Goal: Task Accomplishment & Management: Manage account settings

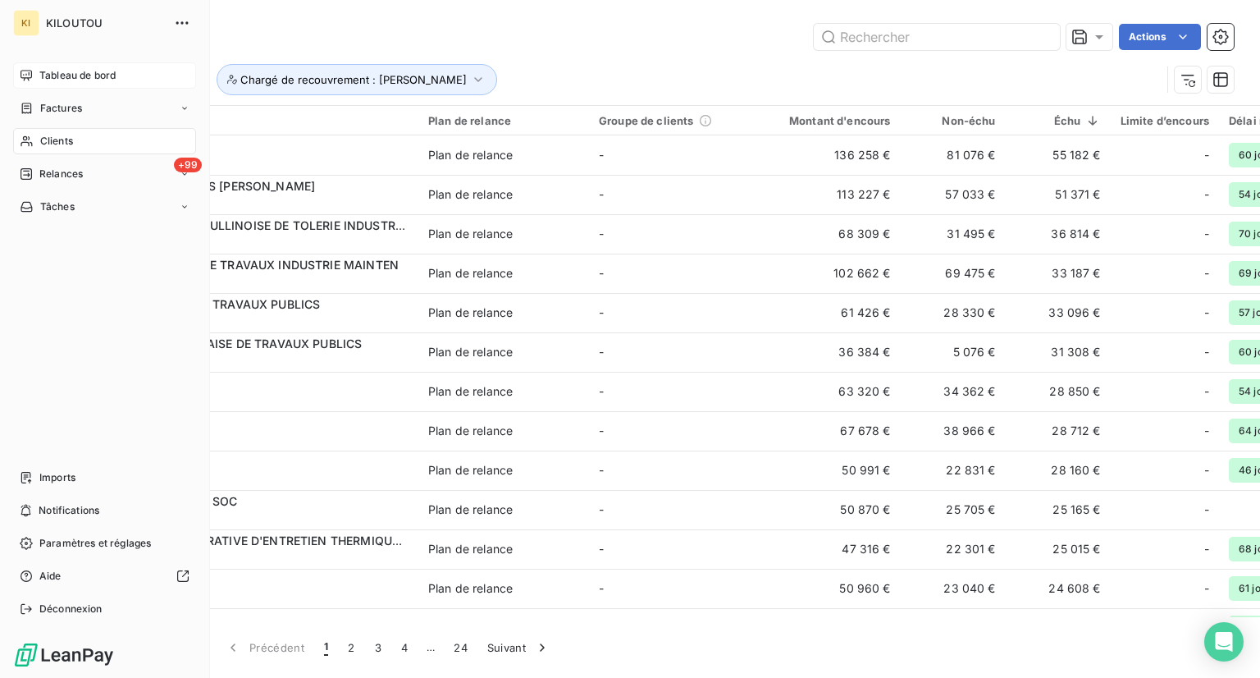
click at [38, 75] on div "Tableau de bord" at bounding box center [104, 75] width 183 height 26
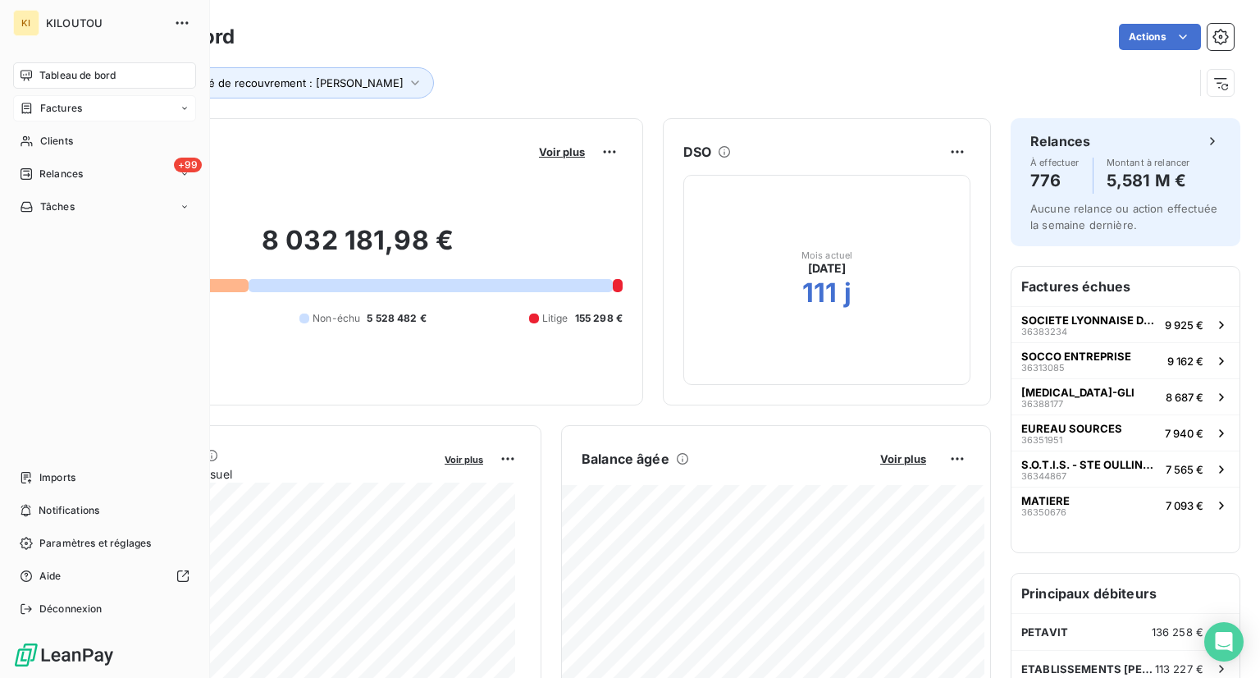
click at [85, 105] on div "Factures" at bounding box center [104, 108] width 183 height 26
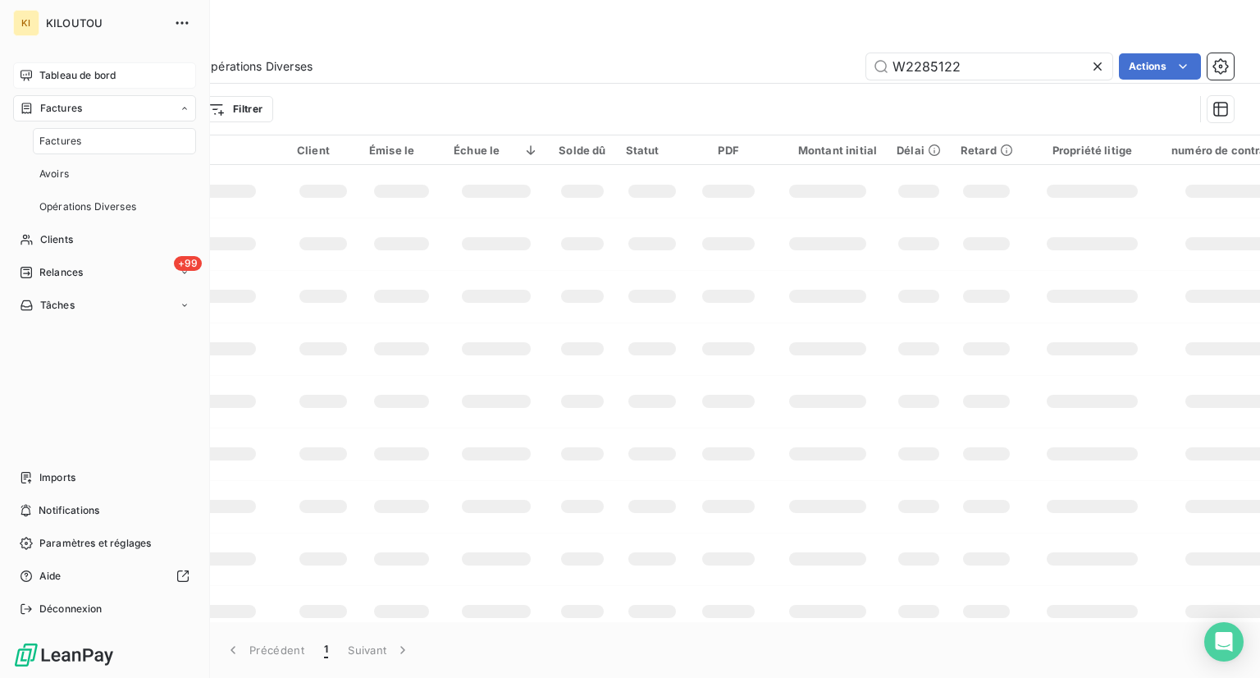
click at [92, 76] on span "Tableau de bord" at bounding box center [77, 75] width 76 height 15
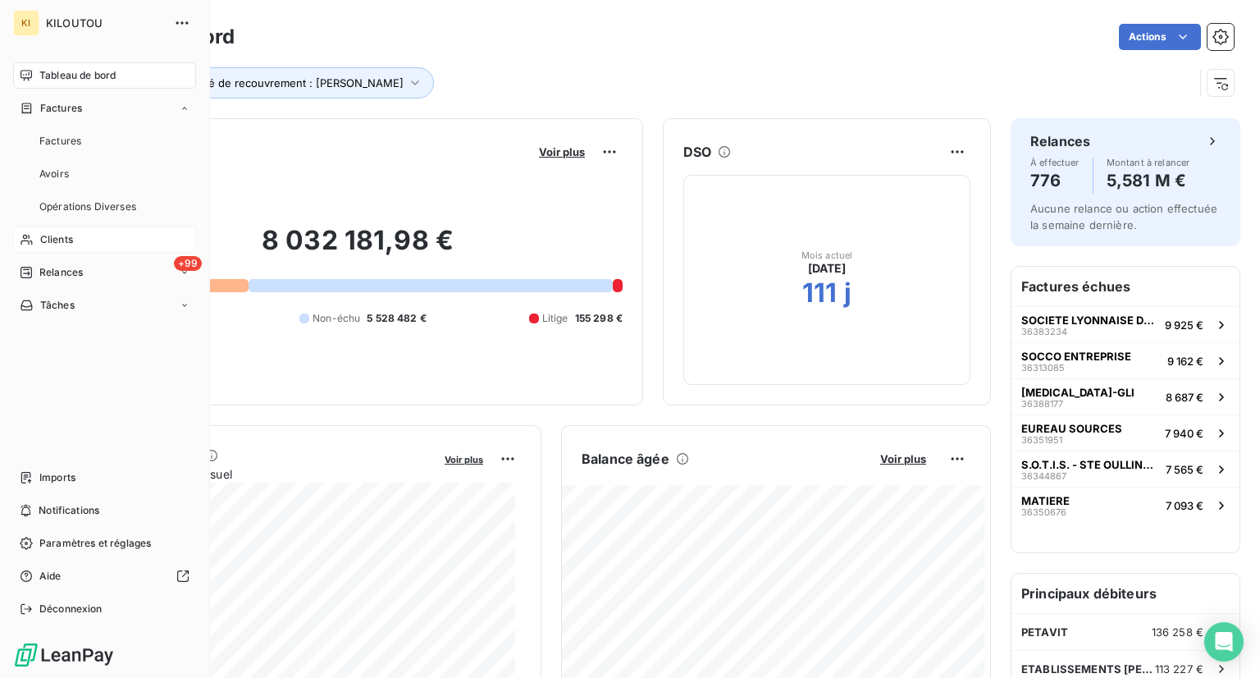
click at [76, 240] on div "Clients" at bounding box center [104, 239] width 183 height 26
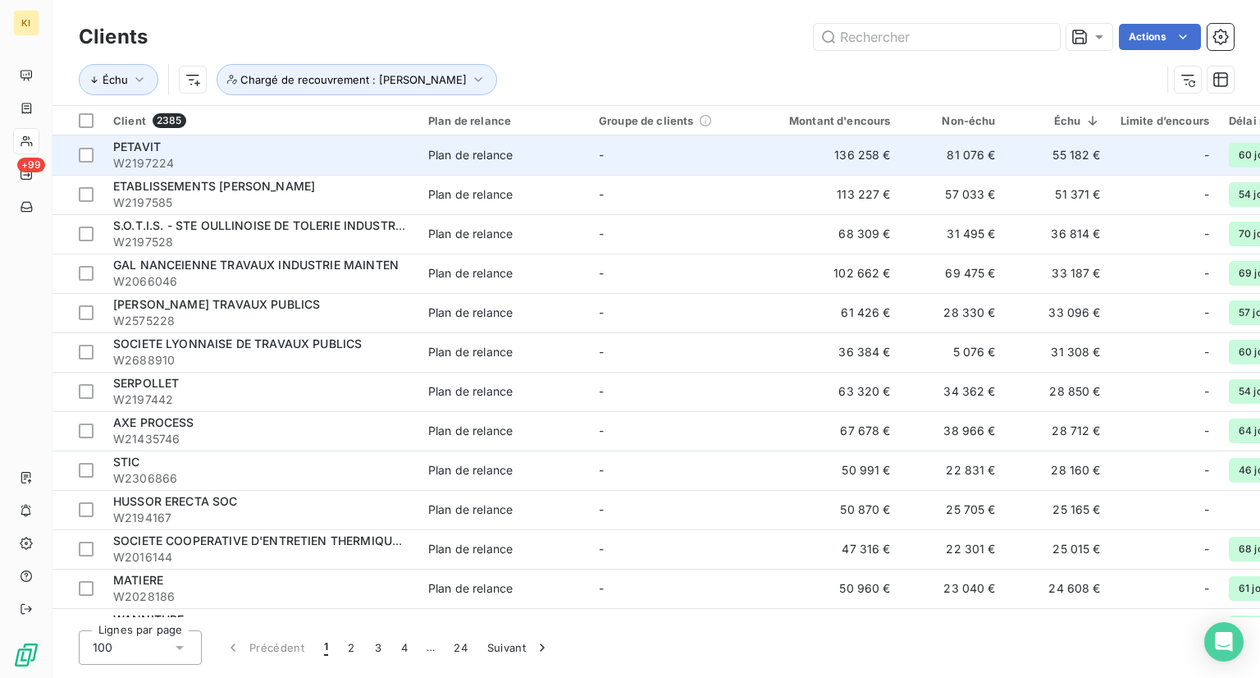
click at [200, 158] on span "W2197224" at bounding box center [260, 163] width 295 height 16
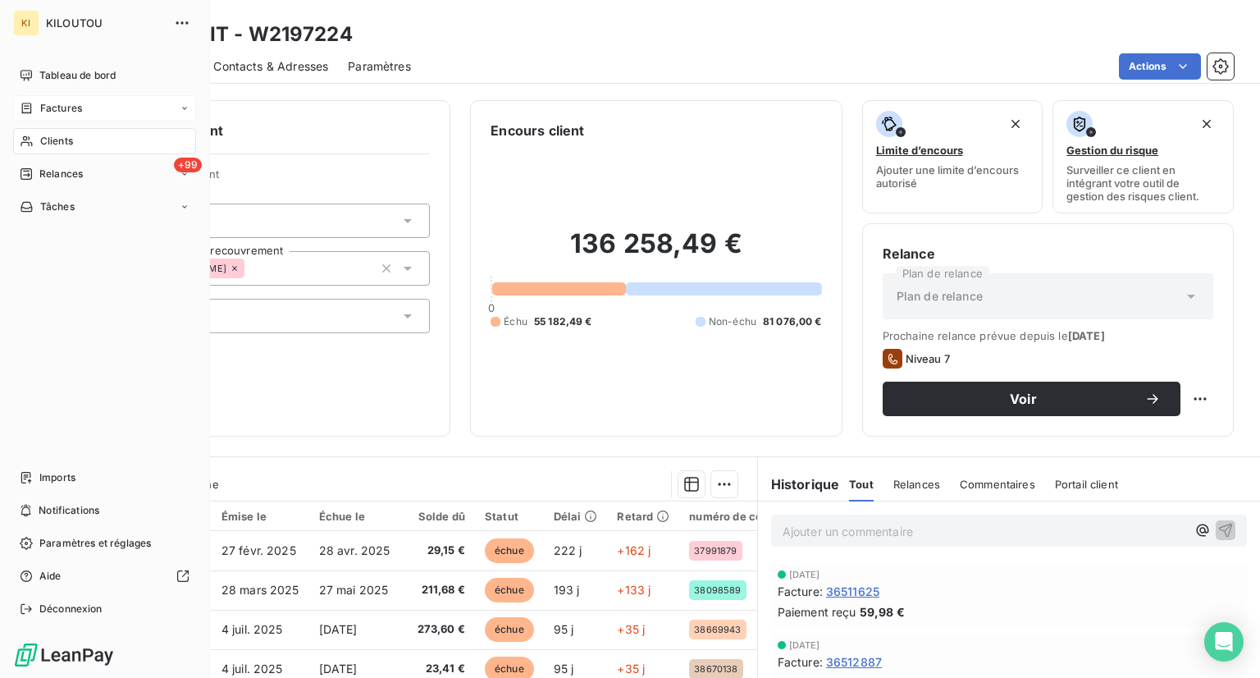
click at [92, 107] on div "Factures" at bounding box center [104, 108] width 183 height 26
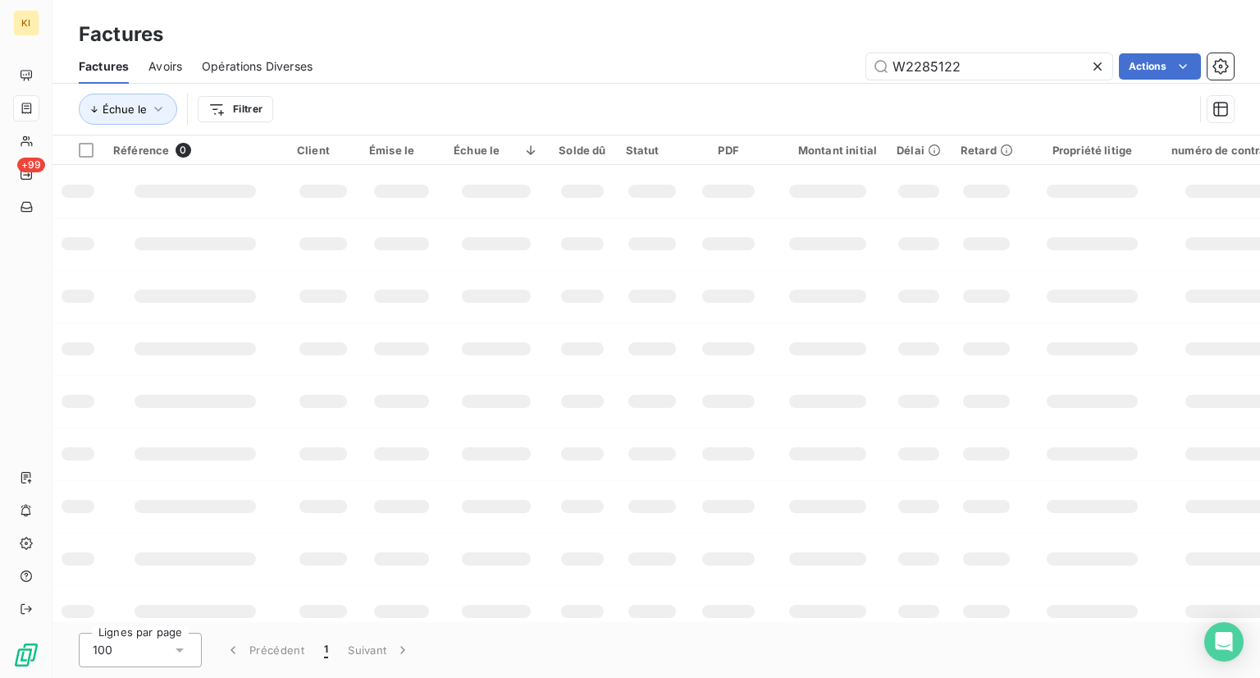
click at [171, 67] on span "Avoirs" at bounding box center [165, 66] width 34 height 16
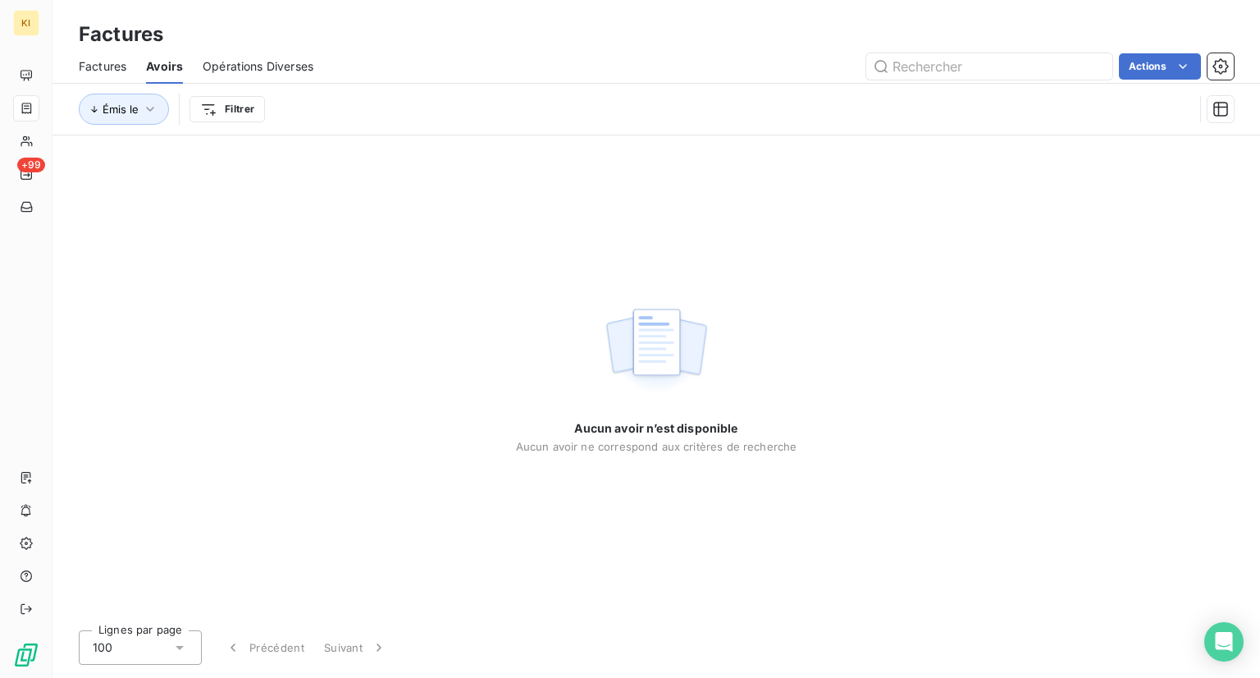
click at [118, 69] on span "Factures" at bounding box center [103, 66] width 48 height 16
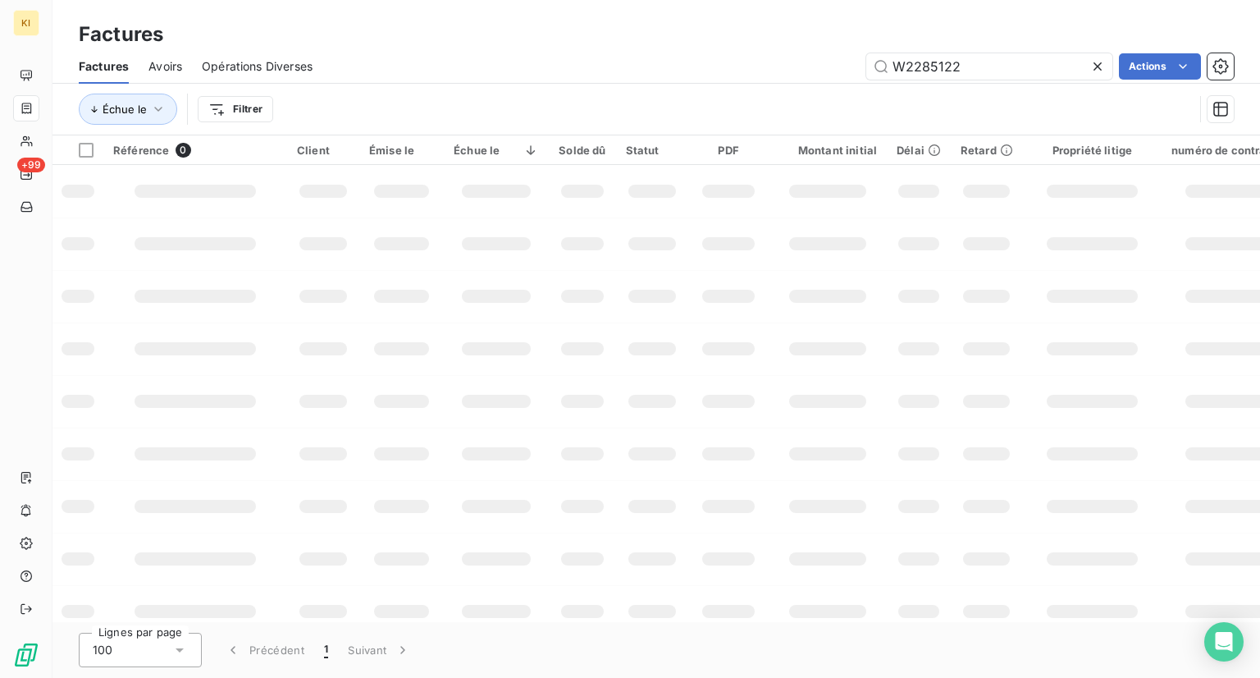
click at [165, 65] on span "Avoirs" at bounding box center [165, 66] width 34 height 16
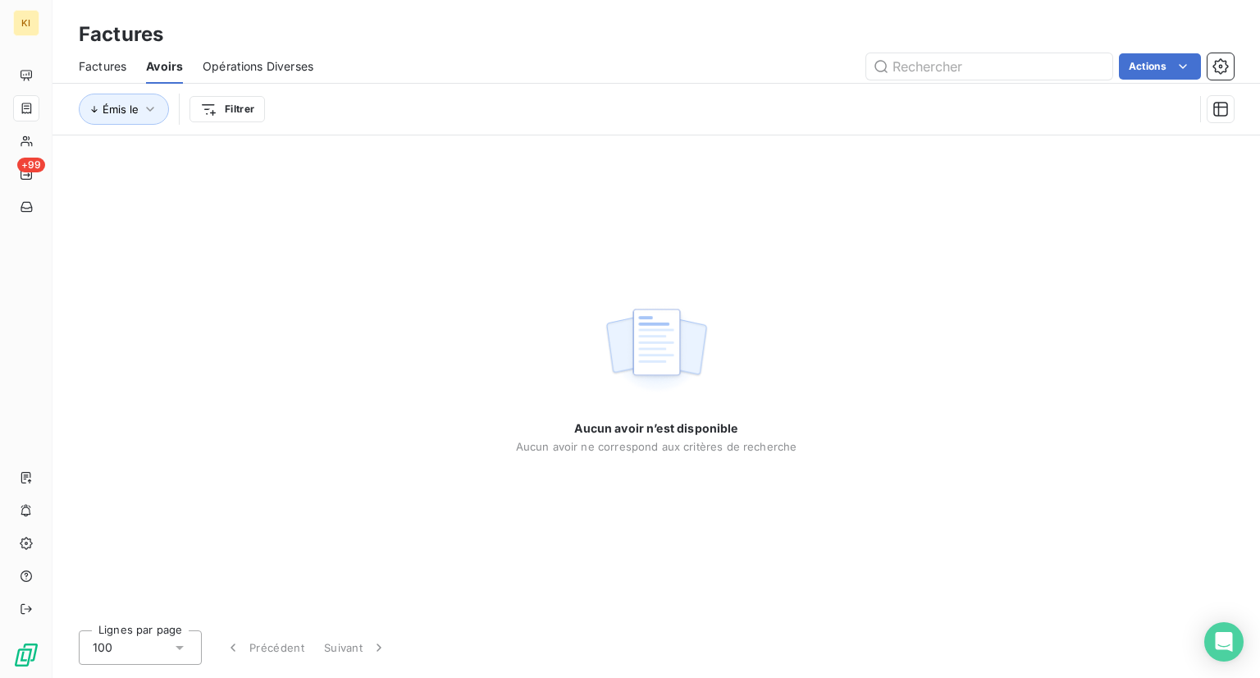
click at [227, 72] on span "Opérations Diverses" at bounding box center [258, 66] width 111 height 16
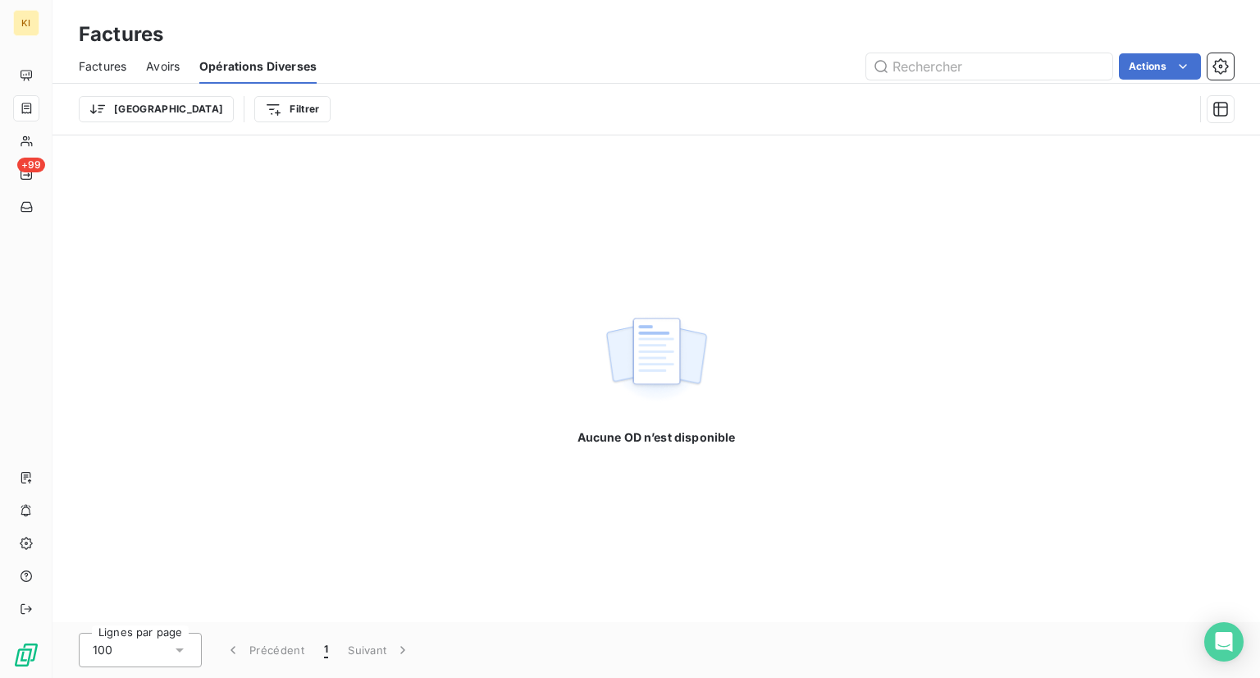
click at [176, 71] on span "Avoirs" at bounding box center [163, 66] width 34 height 16
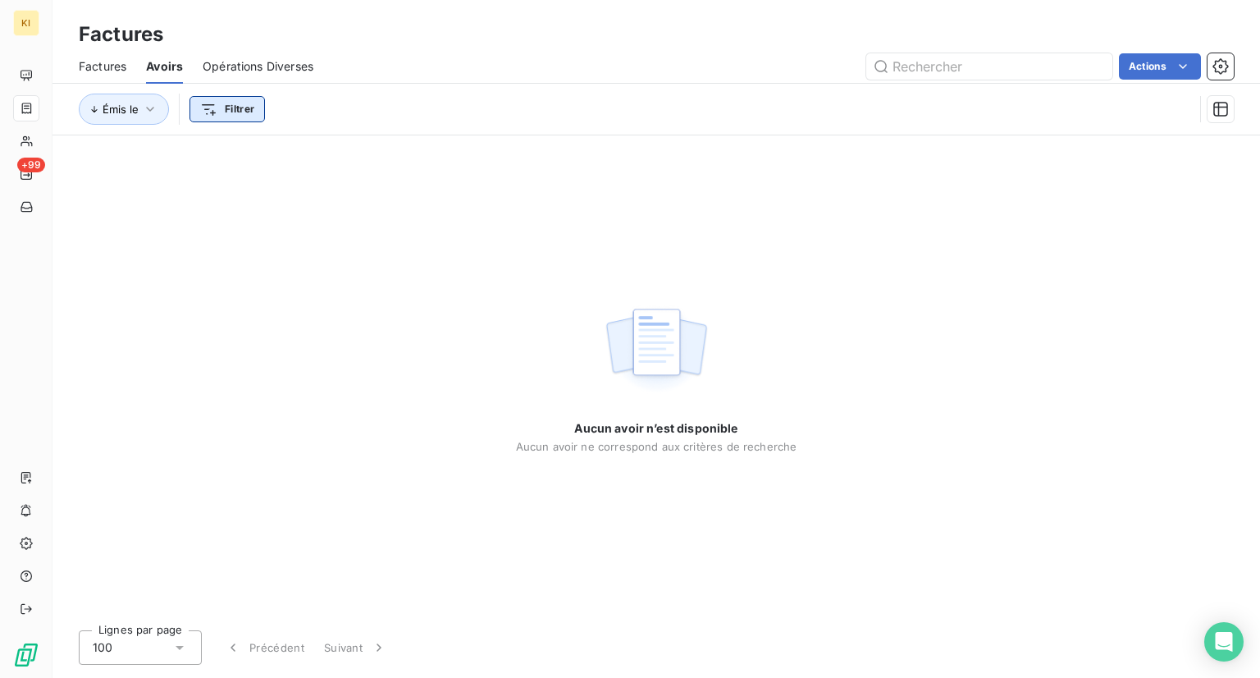
click at [221, 121] on html "KI +99 Factures Factures Avoirs Opérations Diverses Actions Émis le Filtrer Auc…" at bounding box center [630, 339] width 1260 height 678
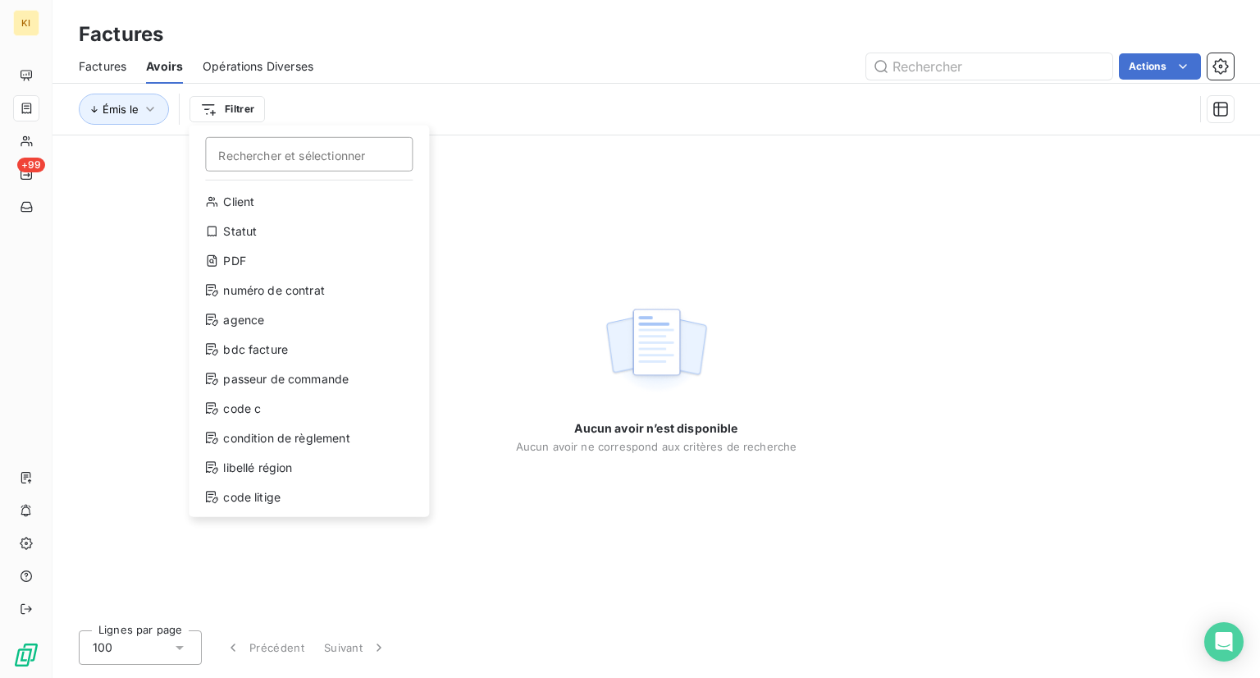
click at [352, 108] on html "KI +99 Factures Factures Avoirs Opérations Diverses Actions Émis le Filtrer Rec…" at bounding box center [630, 339] width 1260 height 678
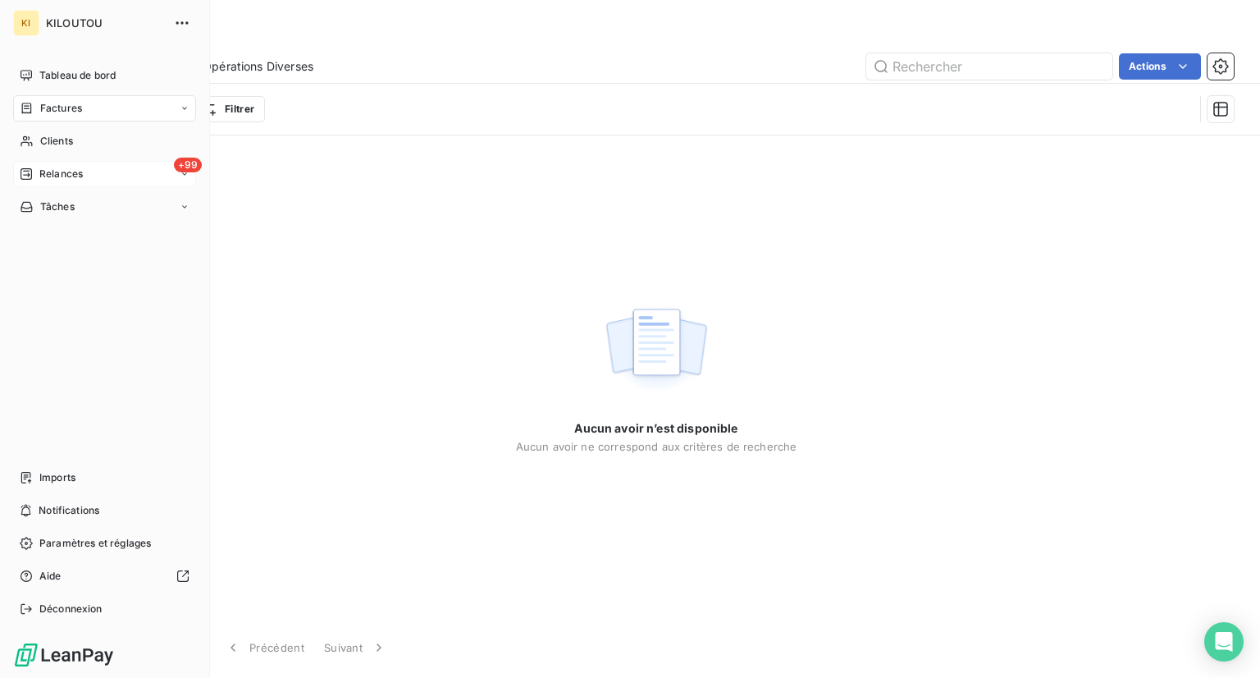
click at [58, 178] on span "Relances" at bounding box center [60, 174] width 43 height 15
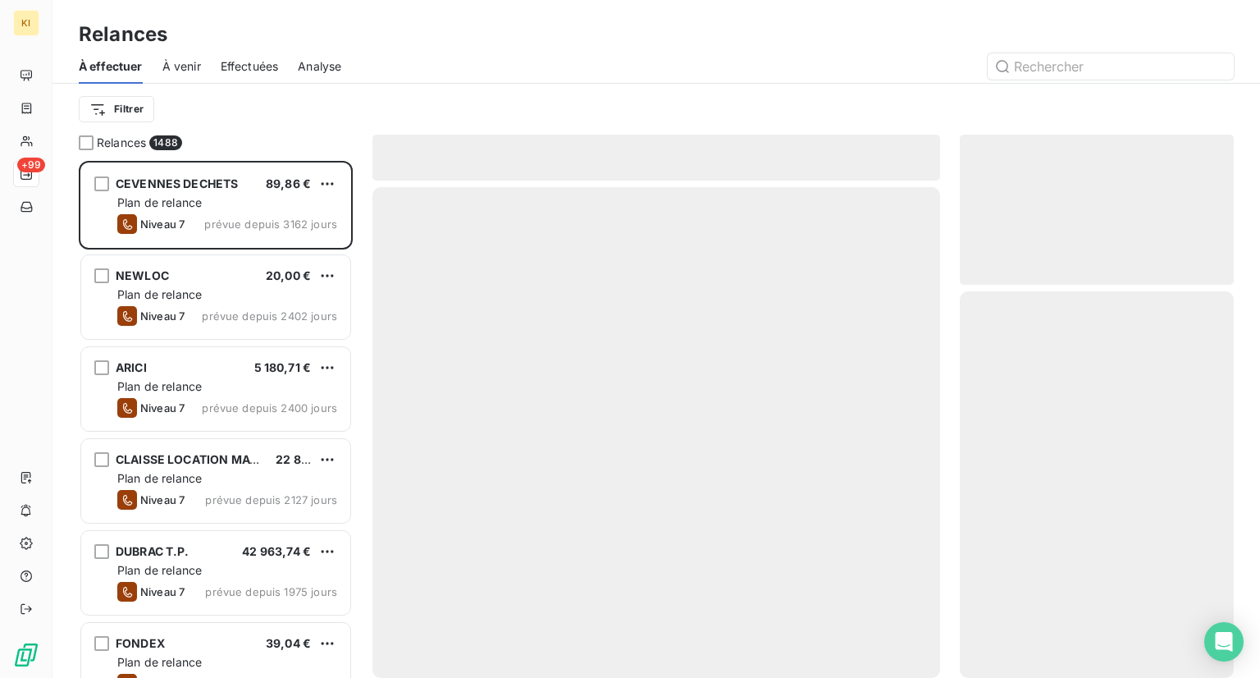
scroll to position [504, 261]
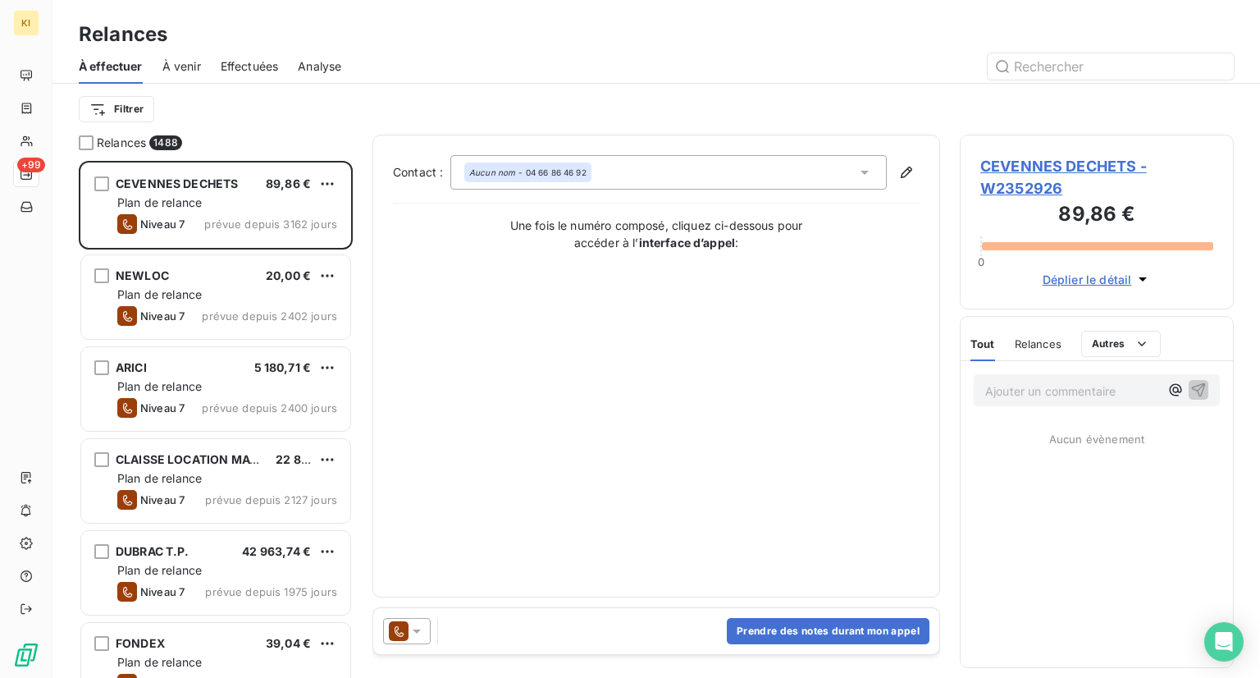
click at [228, 120] on div "Filtrer" at bounding box center [656, 109] width 1155 height 31
click at [135, 118] on html "KI +99 Relances À effectuer À venir Effectuées Analyse Filtrer Relances 1488 CE…" at bounding box center [630, 339] width 1260 height 678
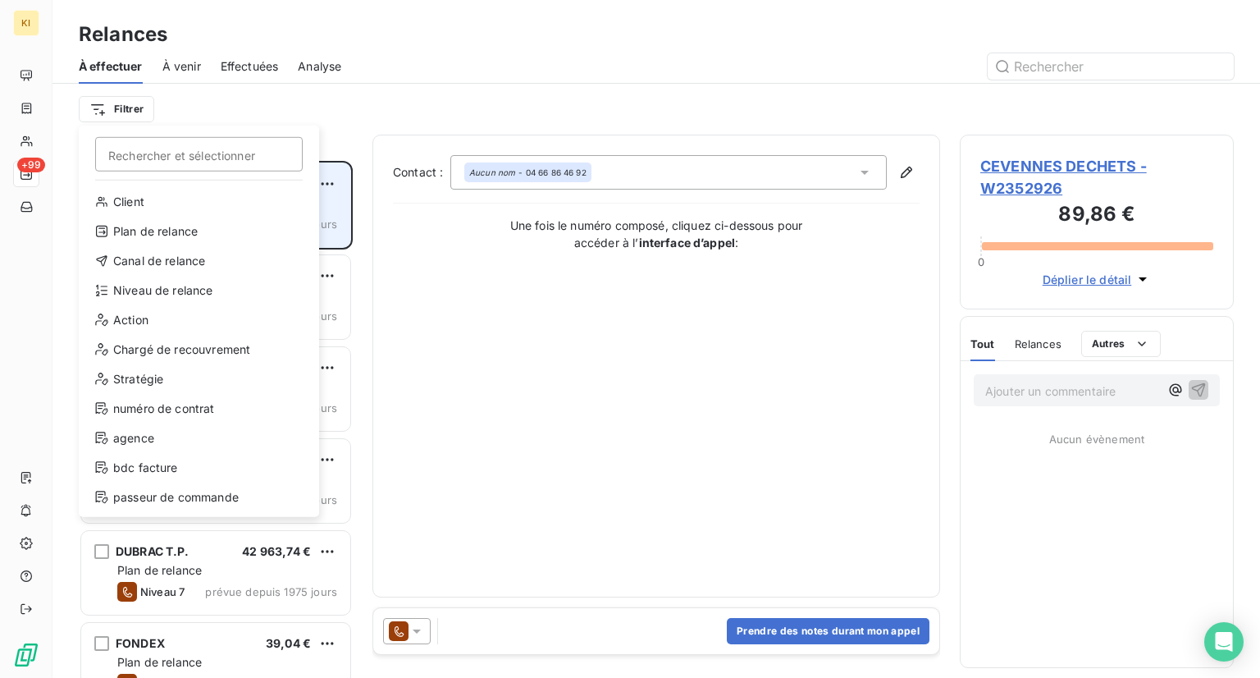
drag, startPoint x: 212, startPoint y: 116, endPoint x: 214, endPoint y: 169, distance: 53.4
click at [213, 123] on html "KI +99 Relances À effectuer À venir Effectuées Analyse Filtrer Rechercher et sé…" at bounding box center [630, 339] width 1260 height 678
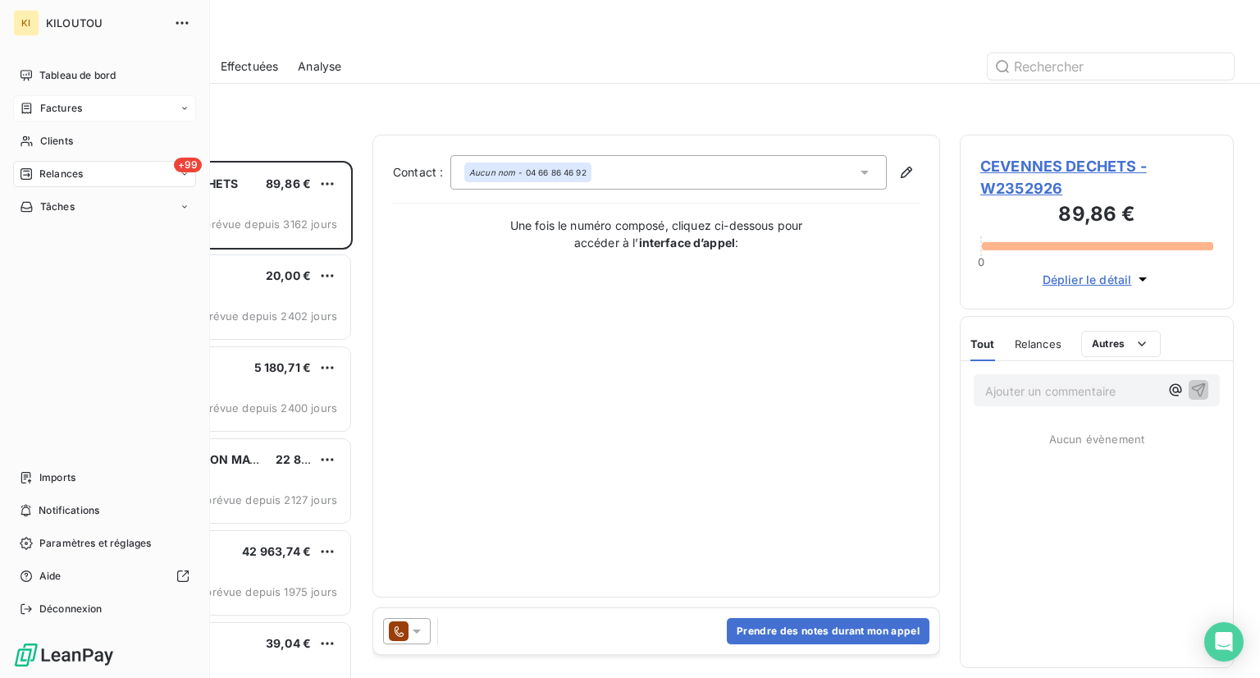
click at [68, 106] on span "Factures" at bounding box center [61, 108] width 42 height 15
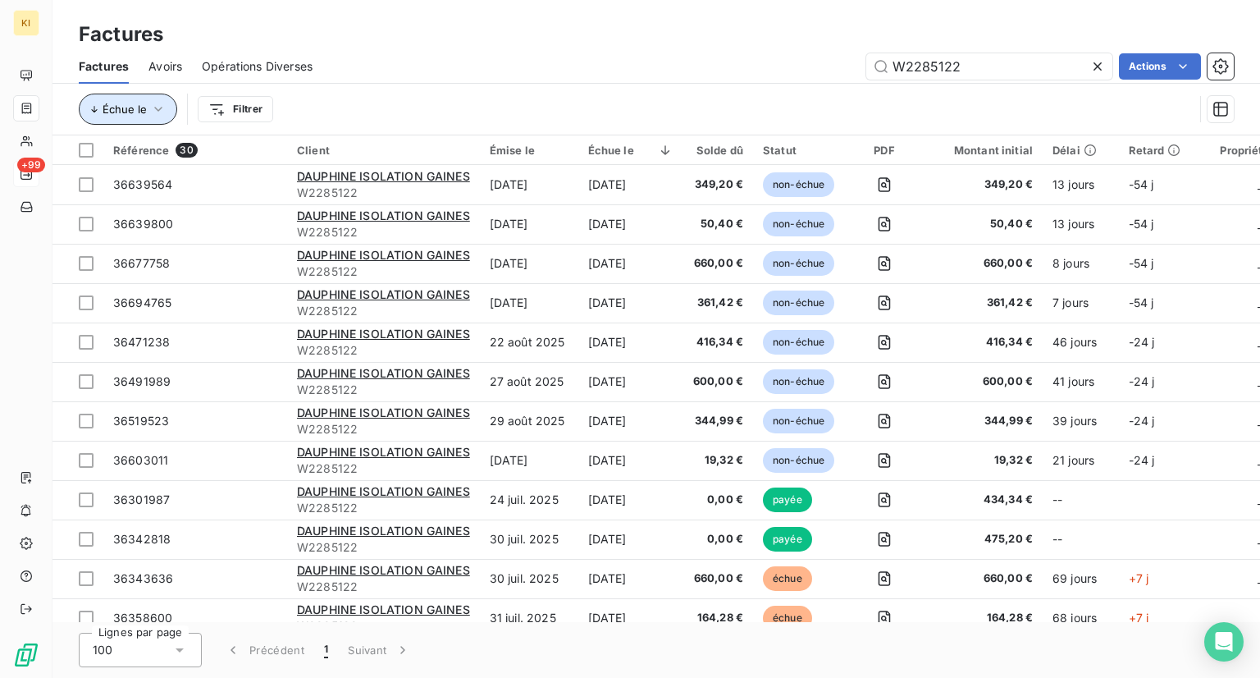
click at [151, 110] on icon "button" at bounding box center [158, 109] width 16 height 16
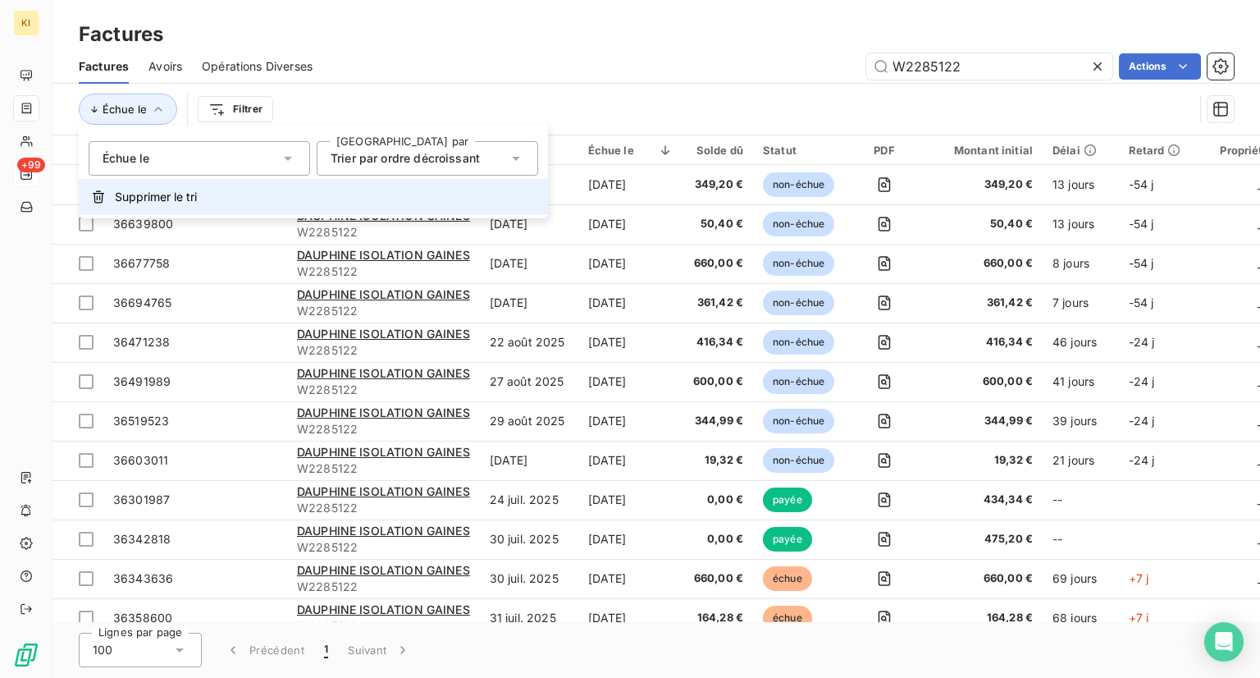
click at [154, 194] on span "Supprimer le tri" at bounding box center [156, 197] width 82 height 16
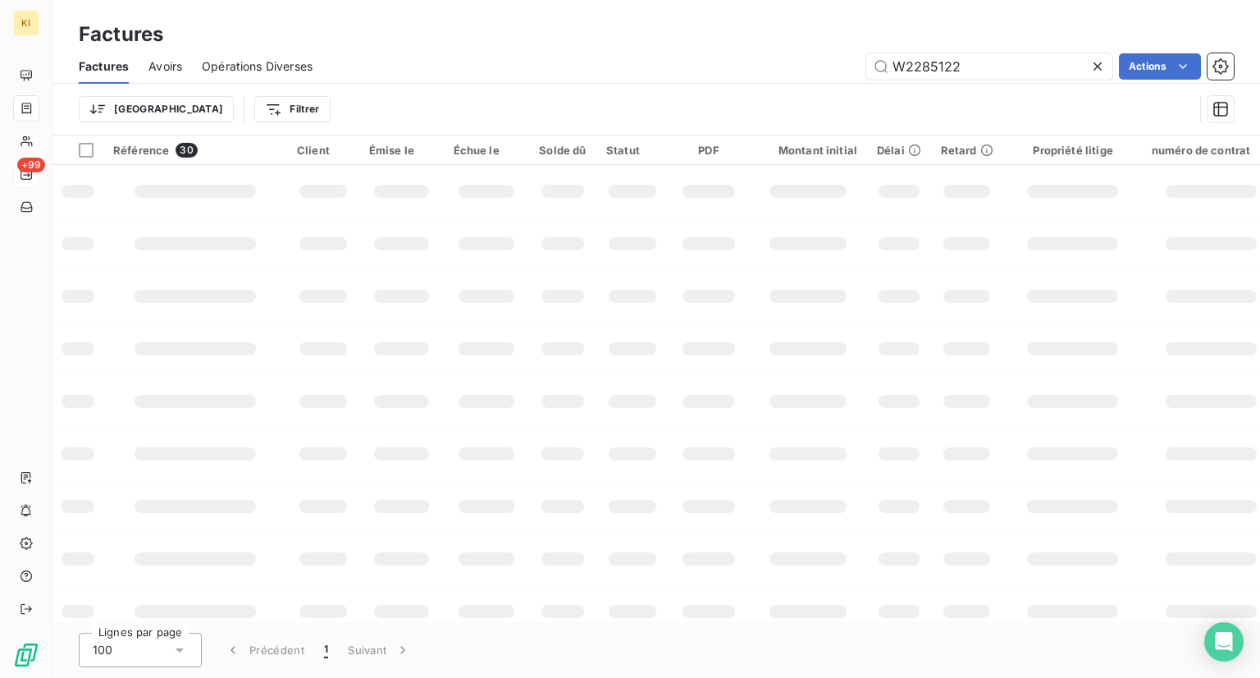
click at [138, 119] on html "KI +99 Factures Factures Avoirs Opérations Diverses W2285122 Actions Trier Filt…" at bounding box center [630, 339] width 1260 height 678
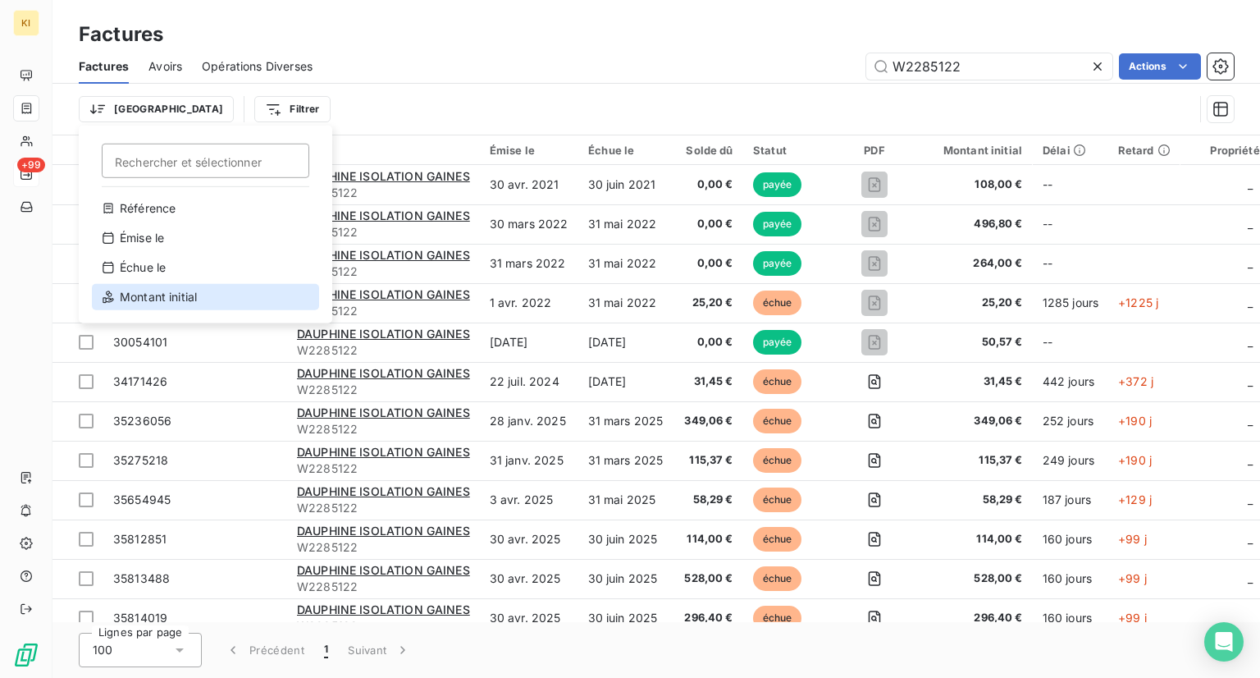
click at [167, 303] on div "Montant initial" at bounding box center [205, 297] width 227 height 26
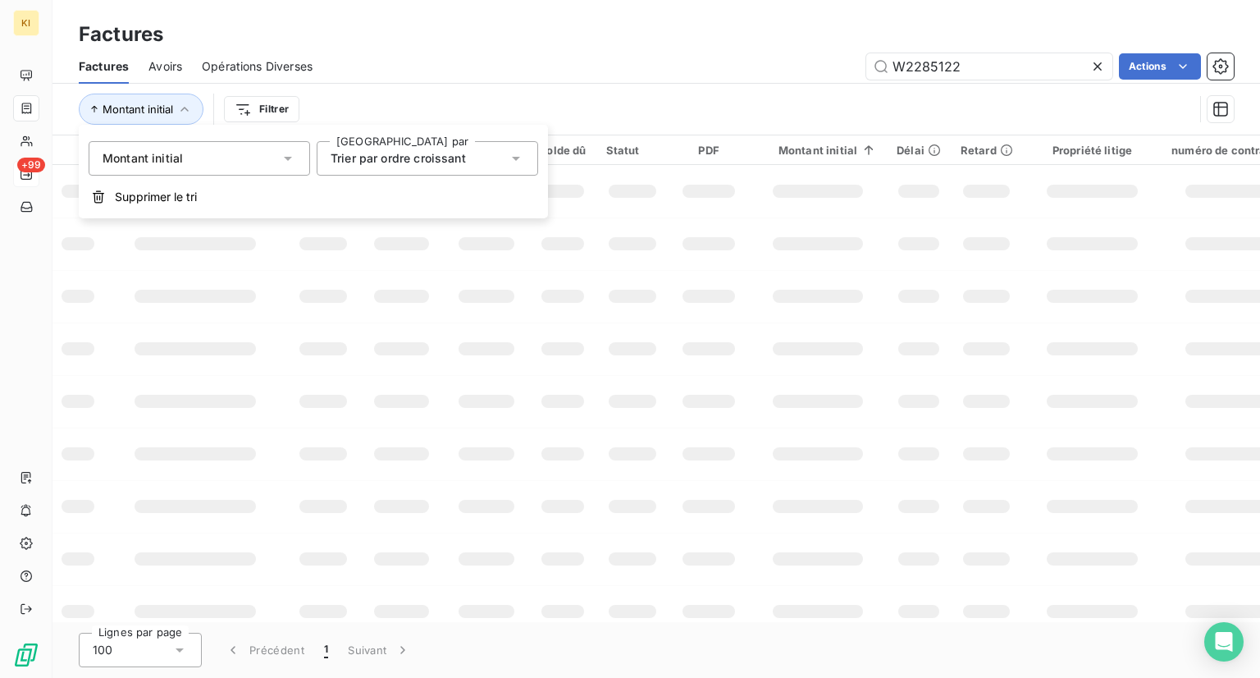
click at [390, 162] on span "Trier par ordre croissant" at bounding box center [398, 158] width 135 height 14
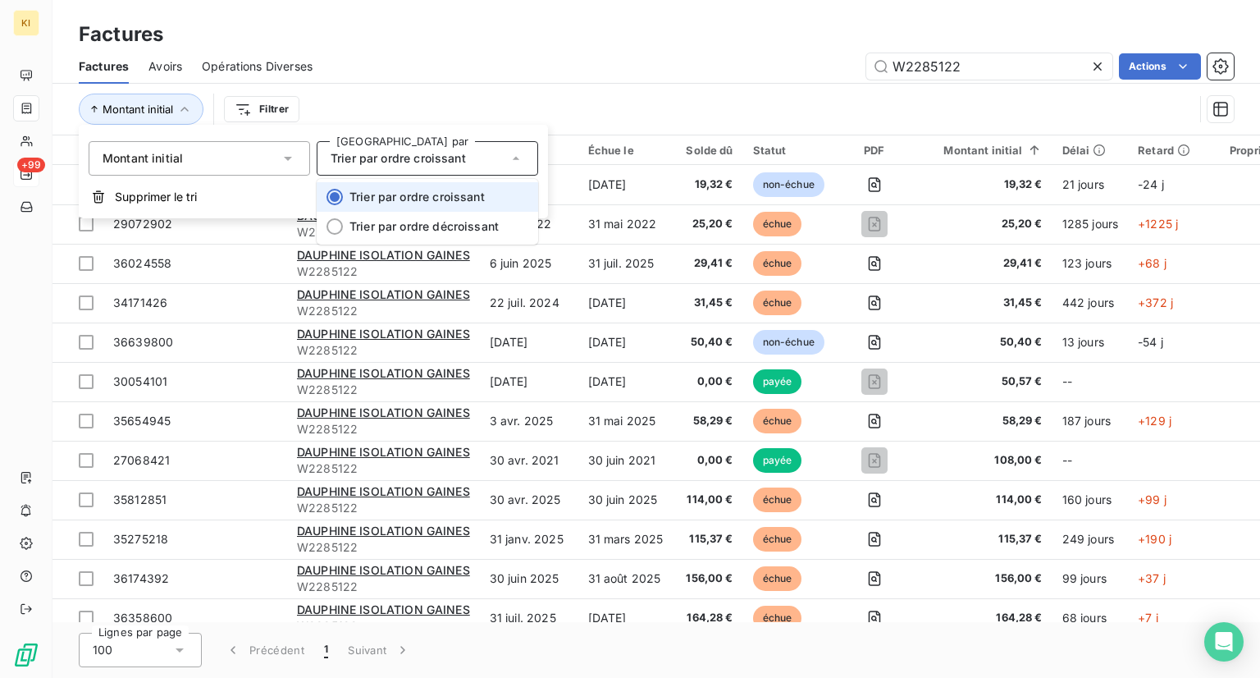
click at [446, 195] on span "Trier par ordre croissant" at bounding box center [416, 197] width 135 height 14
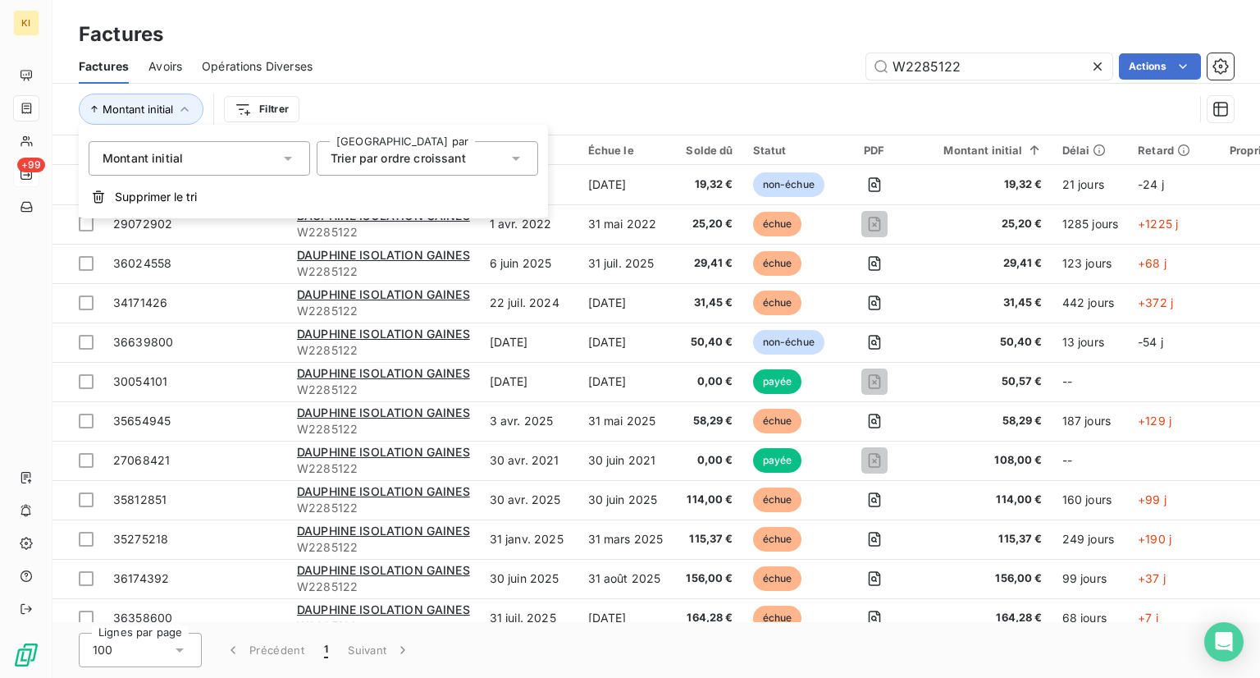
click at [453, 155] on span "Trier par ordre croissant" at bounding box center [398, 158] width 135 height 14
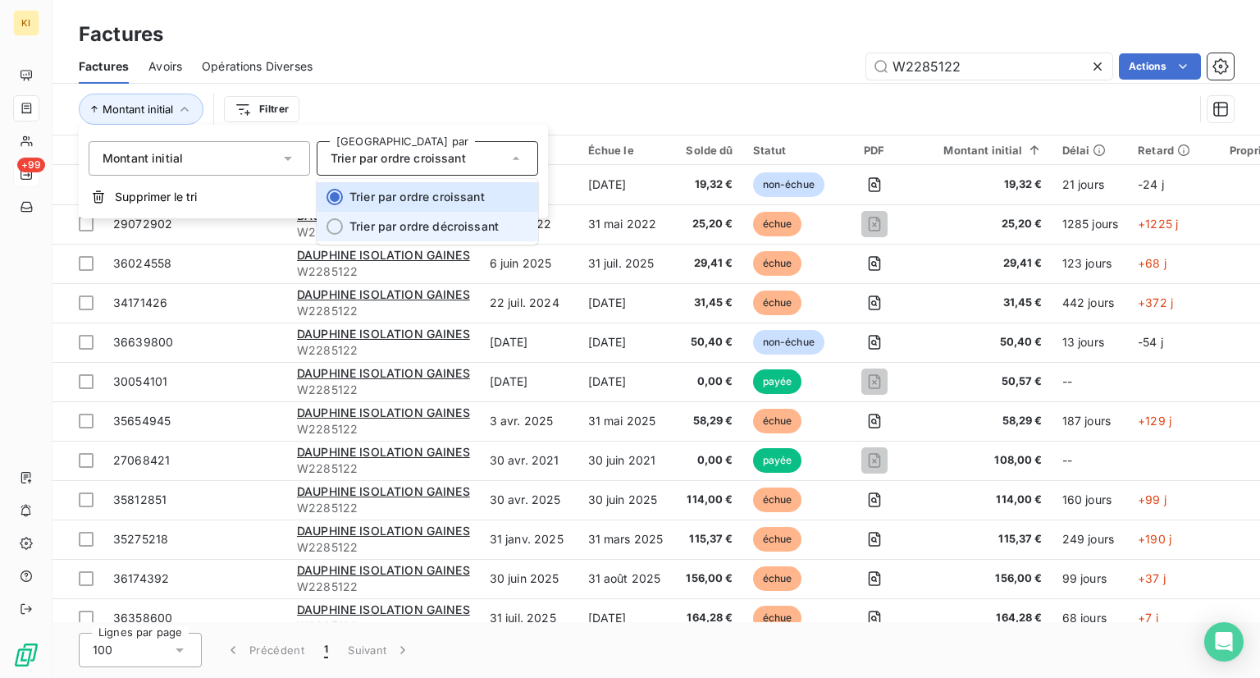
click at [423, 226] on span "Trier par ordre décroissant" at bounding box center [423, 226] width 149 height 14
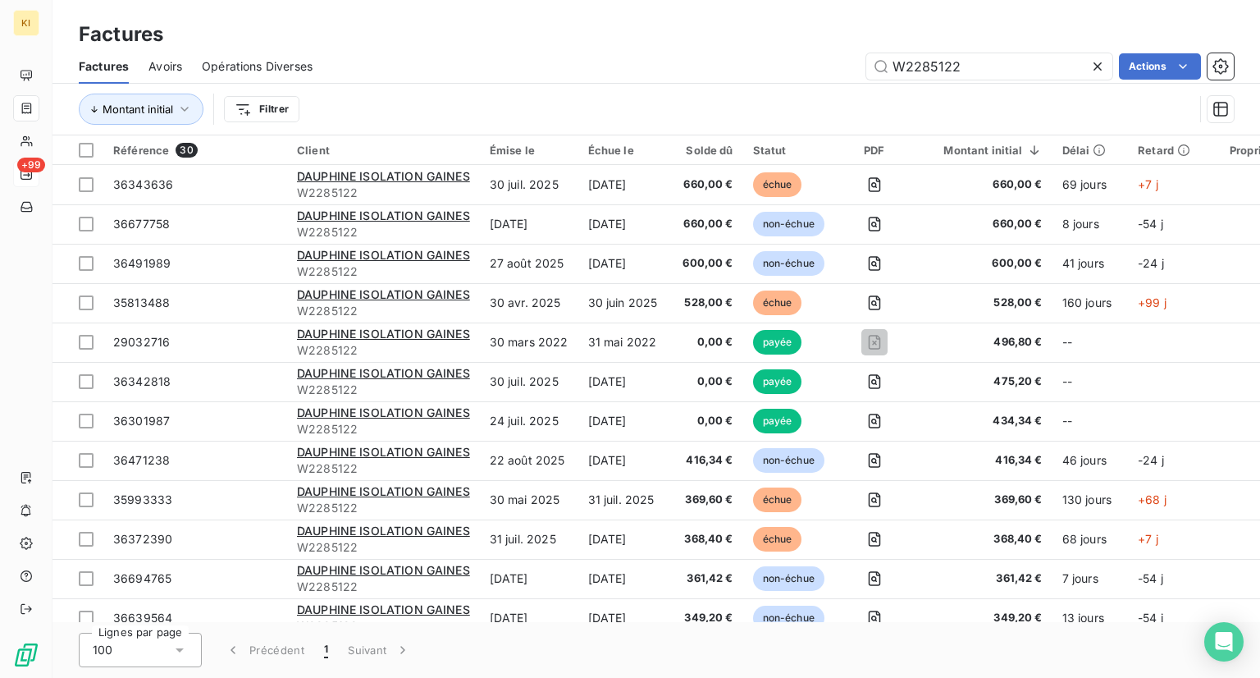
click at [685, 105] on div "Montant initial Filtrer" at bounding box center [636, 109] width 1115 height 31
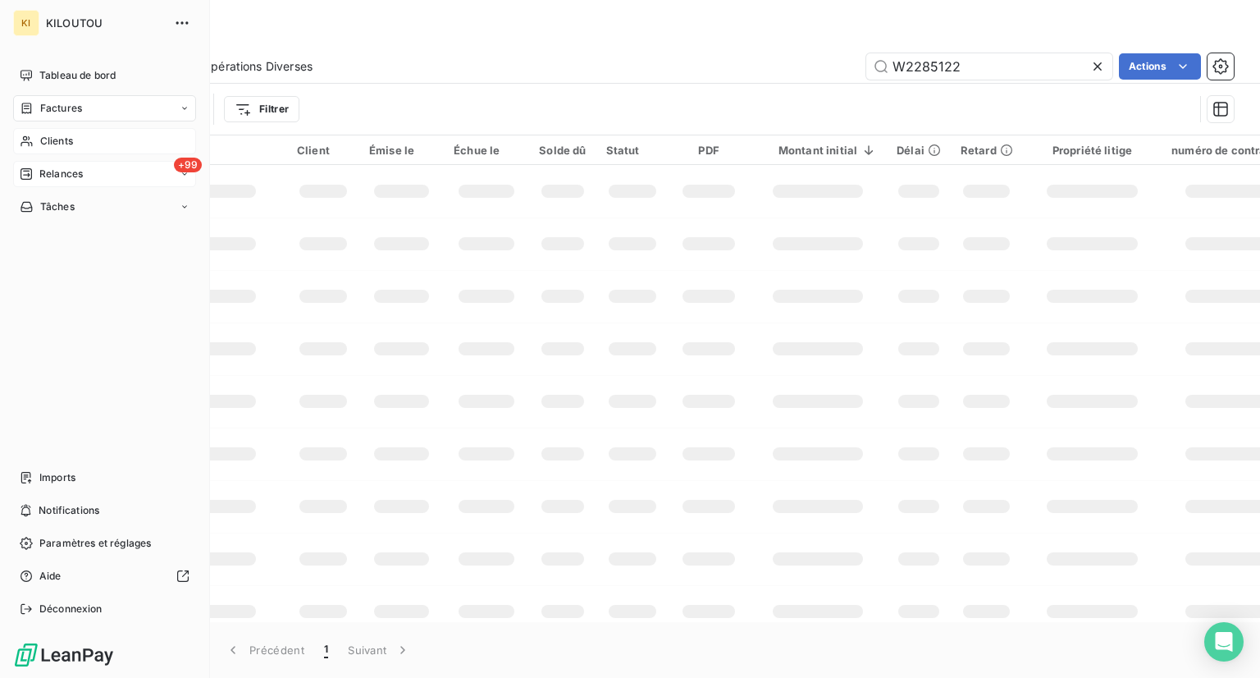
click at [62, 141] on span "Clients" at bounding box center [56, 141] width 33 height 15
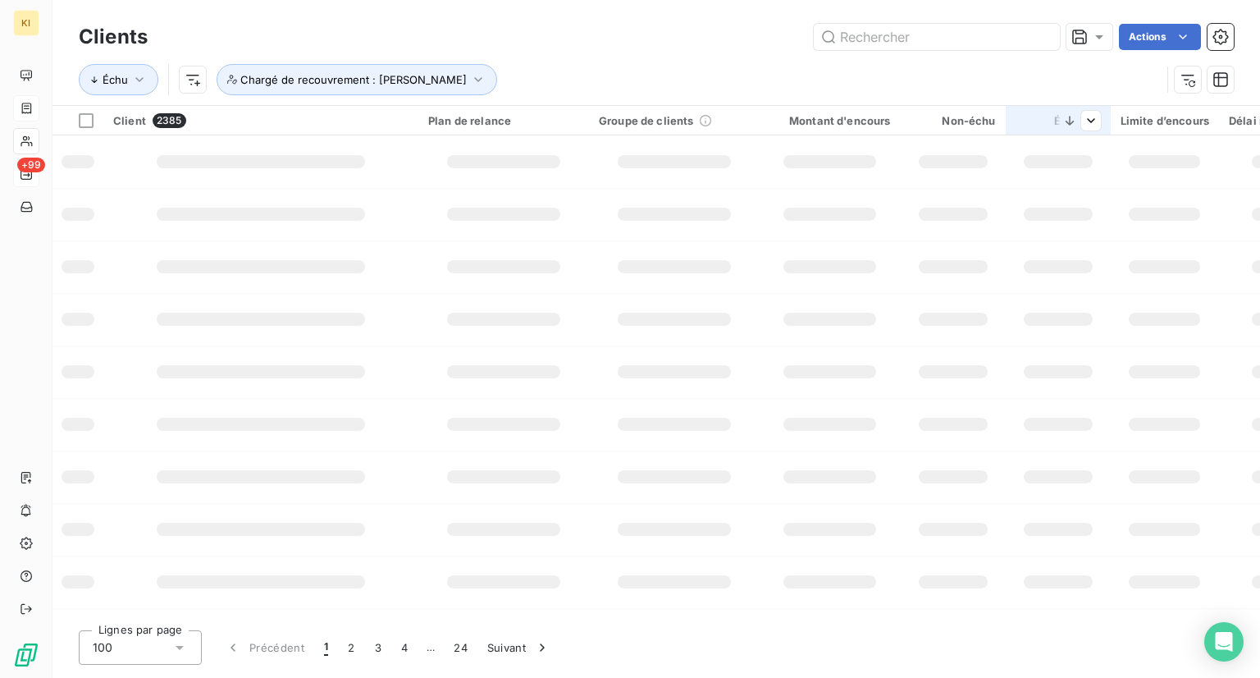
click at [1075, 126] on icon at bounding box center [1070, 120] width 16 height 16
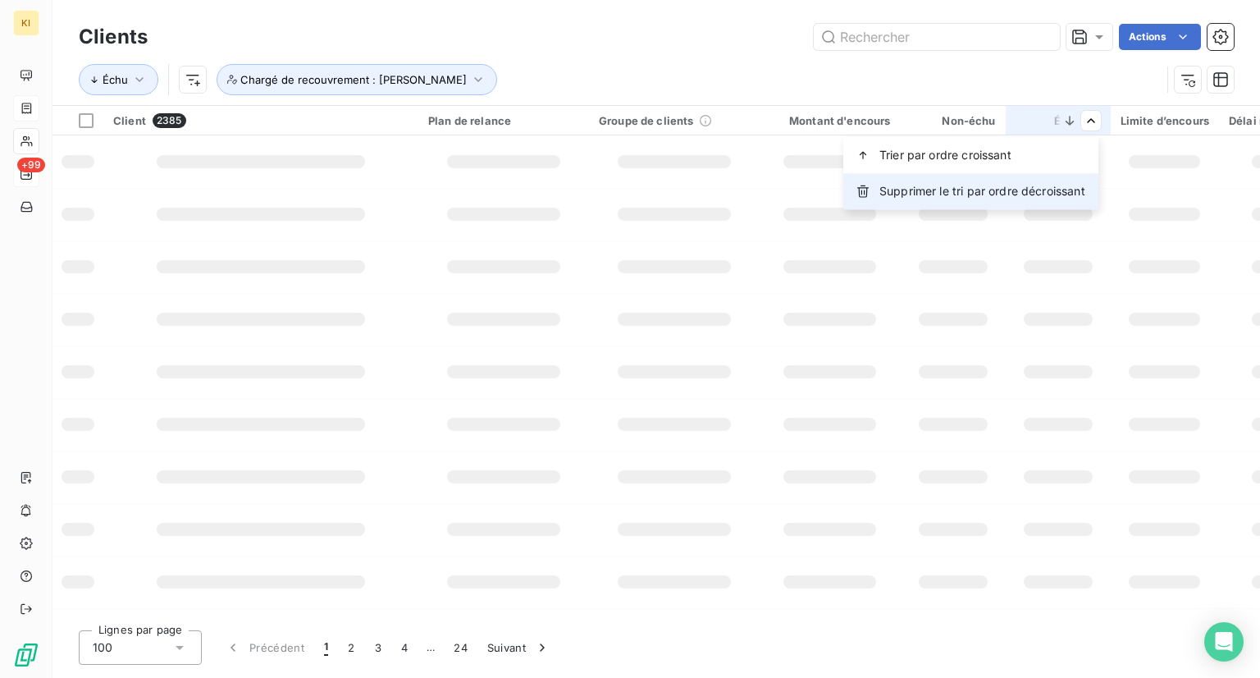
click at [1004, 197] on span "Supprimer le tri par ordre décroissant" at bounding box center [982, 191] width 206 height 16
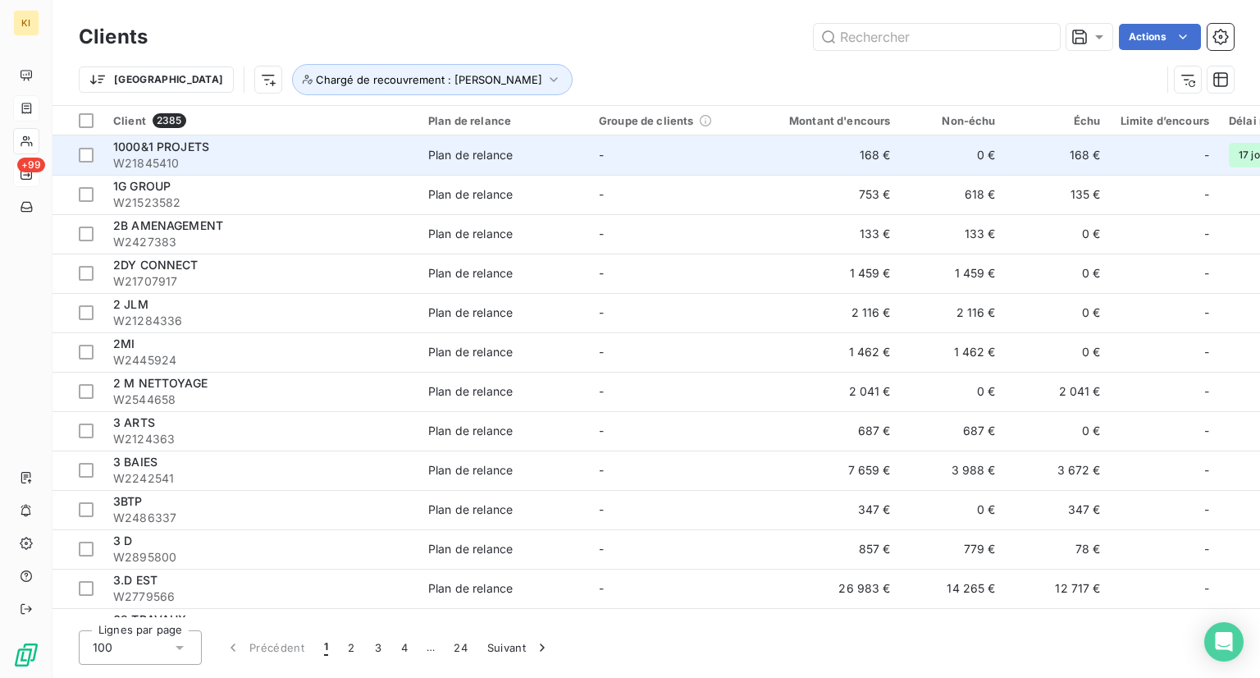
click at [440, 161] on div "Plan de relance" at bounding box center [470, 155] width 85 height 16
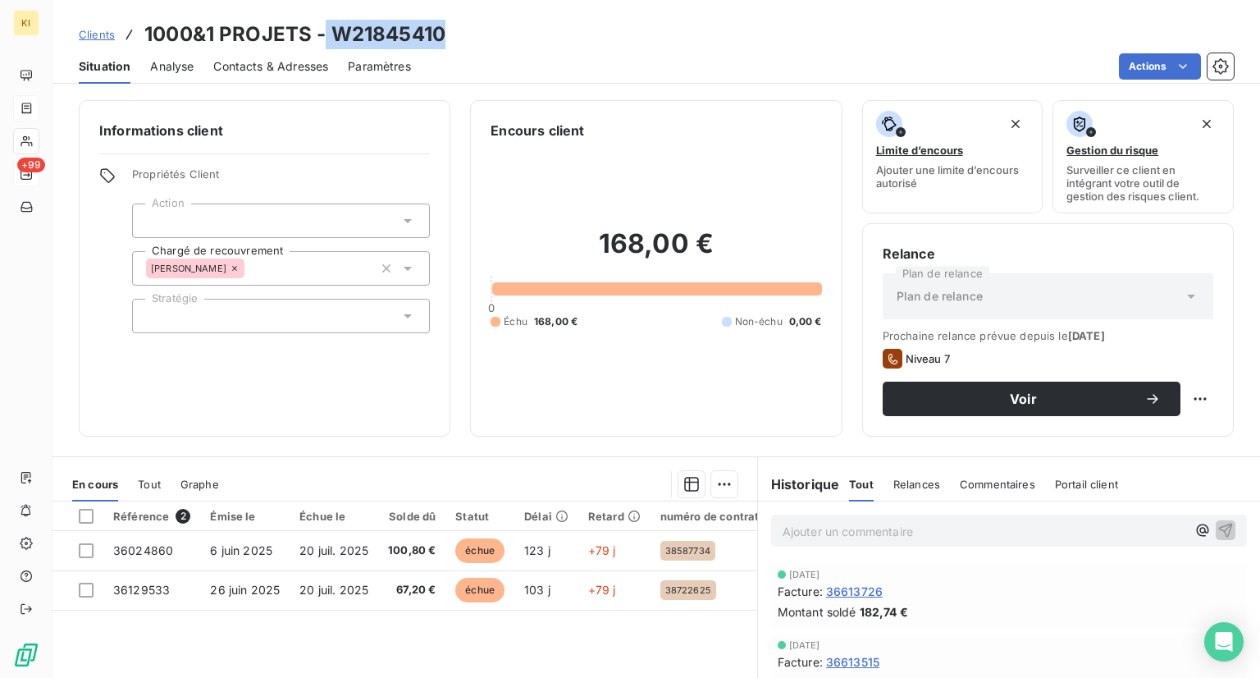
drag, startPoint x: 325, startPoint y: 30, endPoint x: 422, endPoint y: 28, distance: 96.8
click at [445, 30] on div "Clients 1000&1 PROJETS - W21845410" at bounding box center [657, 35] width 1208 height 30
copy h3 "W21845410"
click at [336, 34] on h3 "1000&1 PROJETS - W21845410" at bounding box center [294, 35] width 301 height 30
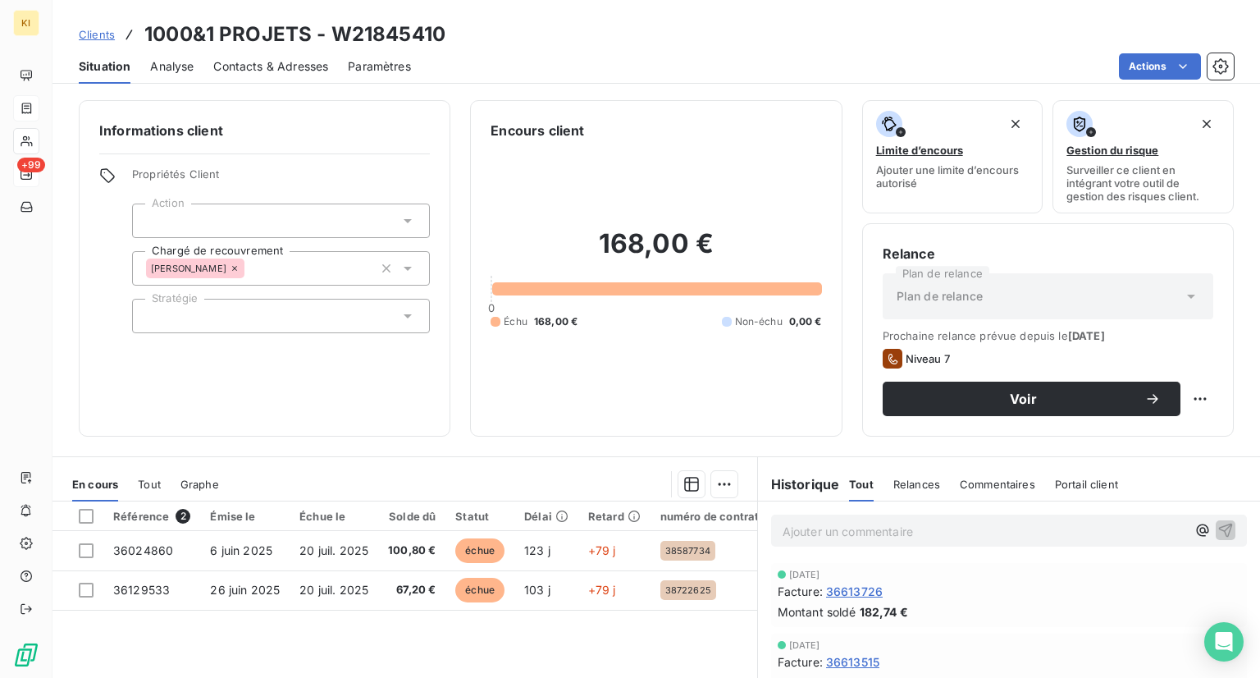
click at [311, 34] on h3 "1000&1 PROJETS - W21845410" at bounding box center [294, 35] width 301 height 30
drag, startPoint x: 335, startPoint y: 34, endPoint x: 473, endPoint y: 36, distance: 138.7
click at [477, 36] on div "Clients 1000&1 PROJETS - W21845410" at bounding box center [657, 35] width 1208 height 30
copy h3 "W21845410"
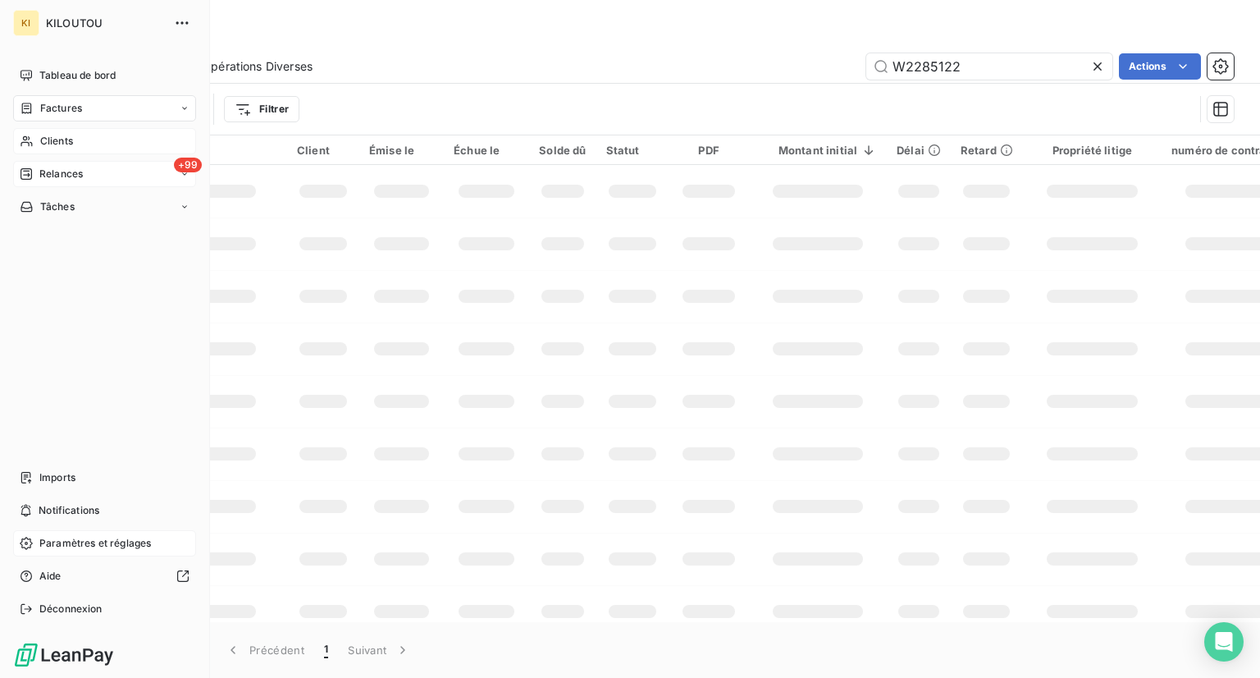
click at [66, 546] on span "Paramètres et réglages" at bounding box center [95, 543] width 112 height 15
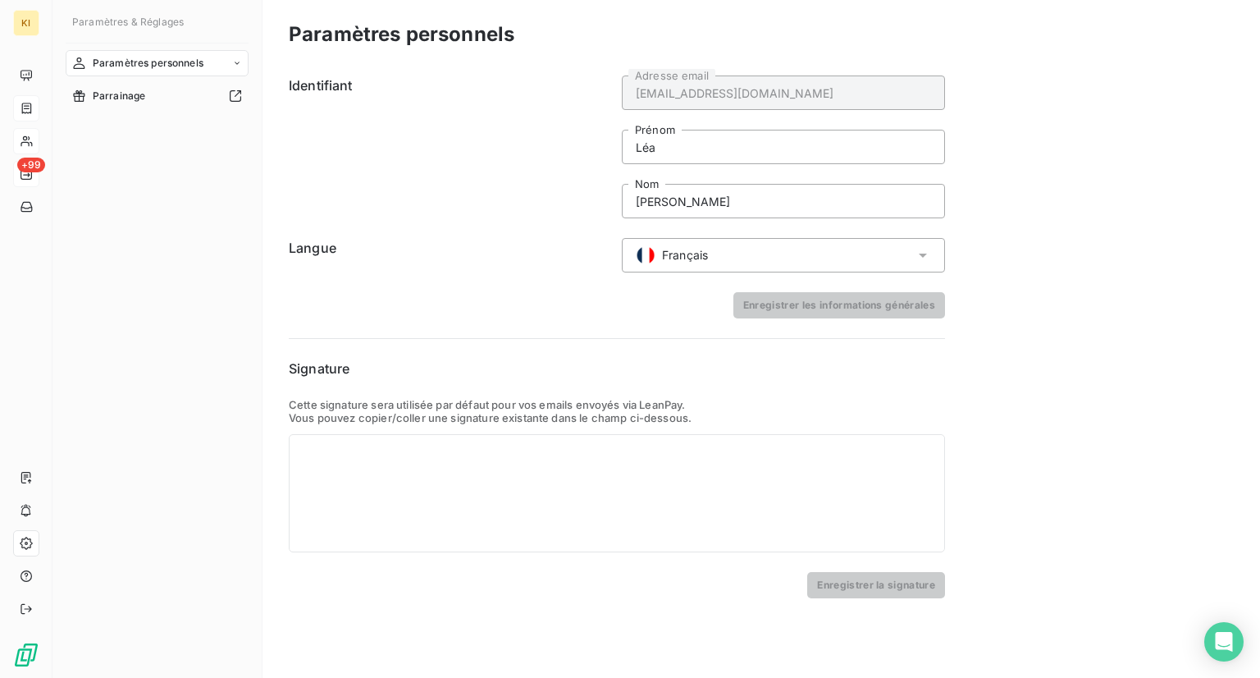
click at [162, 53] on div "Paramètres personnels" at bounding box center [157, 63] width 183 height 26
click at [410, 280] on form "Identifiant llambert@kiloutou.fr Adresse email Léa Prénom Lambert Nom Langue Fr…" at bounding box center [617, 196] width 656 height 243
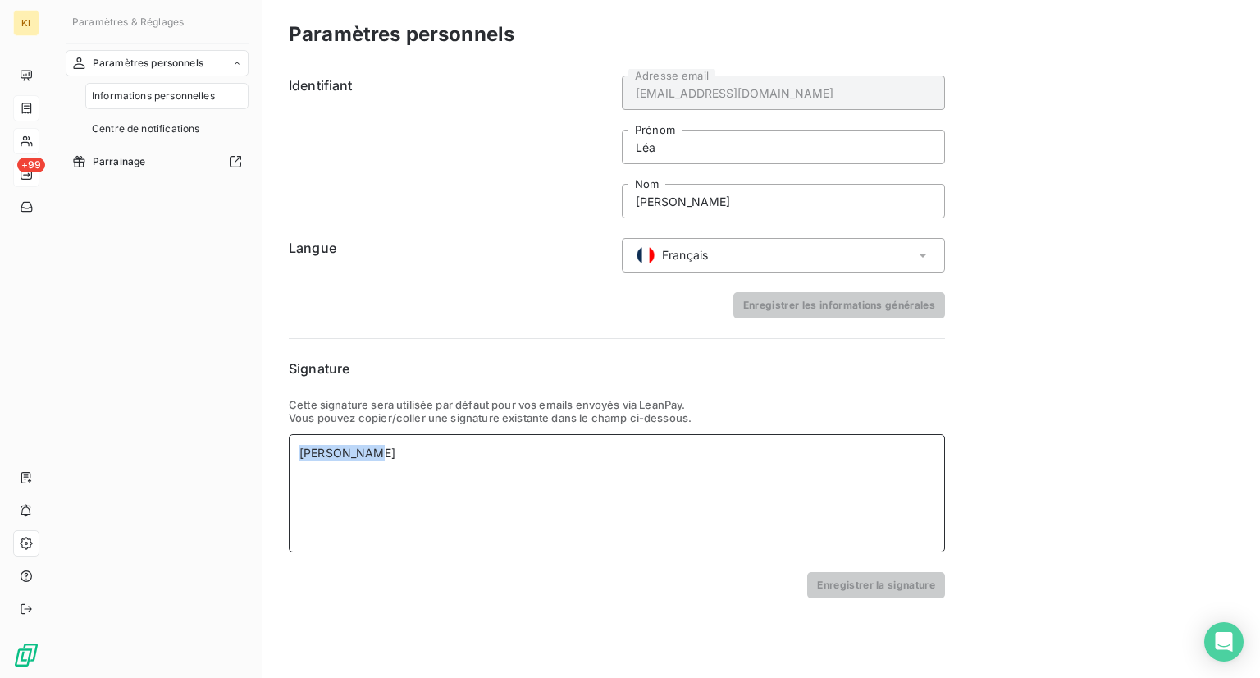
drag, startPoint x: 417, startPoint y: 445, endPoint x: 203, endPoint y: 424, distance: 214.4
click at [203, 424] on div "Paramètres & Réglages Paramètres personnels Informations personnelles Centre de…" at bounding box center [657, 339] width 1208 height 678
paste div
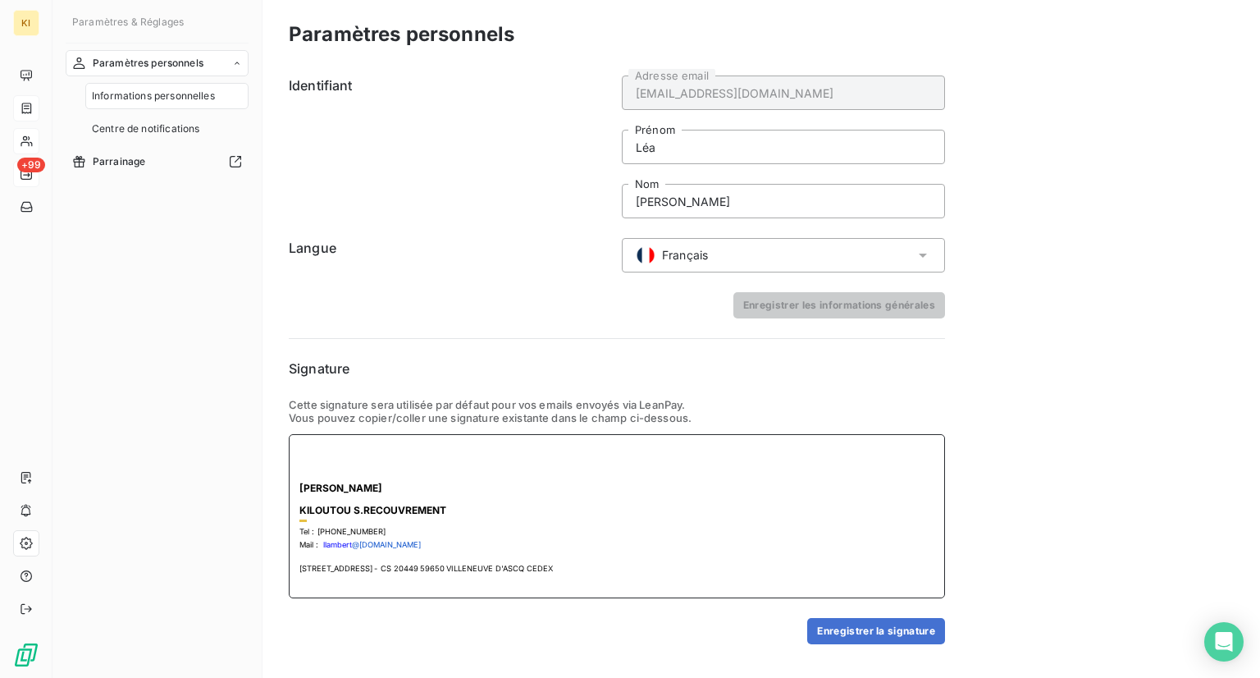
click at [299, 484] on span "[PERSON_NAME]" at bounding box center [340, 488] width 83 height 12
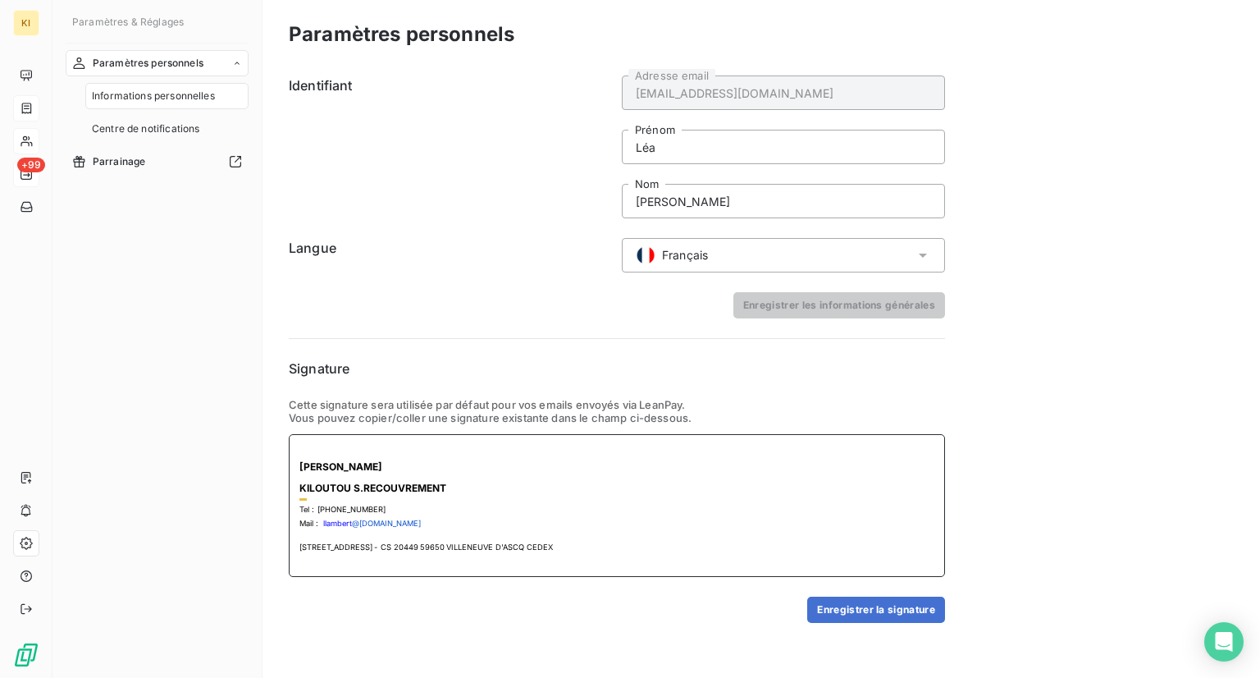
click at [387, 468] on p "[PERSON_NAME]" at bounding box center [372, 466] width 147 height 11
click at [573, 544] on div "Léa LAMBERT KILOUTOU S.RECOUVREMENT Tel : +33 3 28 32 66 27 Mail : llambert @ki…" at bounding box center [616, 513] width 635 height 105
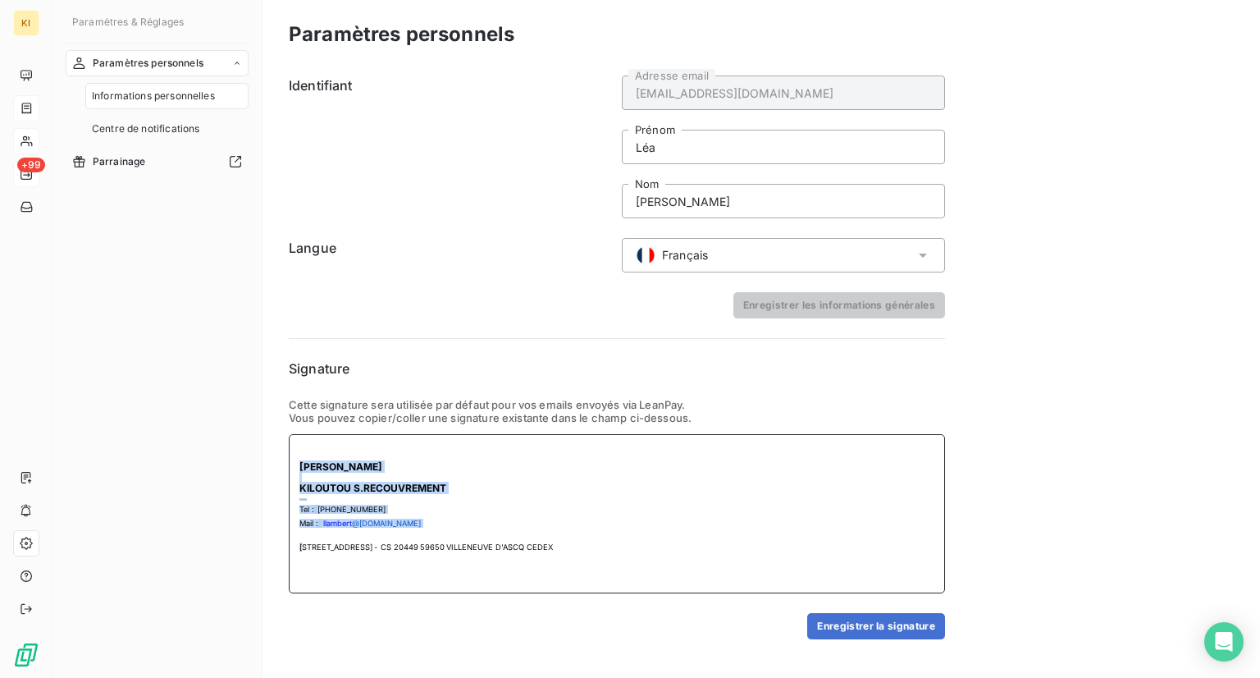
drag, startPoint x: 357, startPoint y: 569, endPoint x: 301, endPoint y: 546, distance: 60.0
click at [301, 546] on div "Léa LAMBERT KILOUTOU S.RECOUVREMENT Tel : +33 3 28 32 66 27 Mail : llambert @ki…" at bounding box center [616, 521] width 635 height 121
click at [301, 546] on span "1 rue des Précurseurs" at bounding box center [335, 546] width 73 height 9
click at [320, 527] on td "1 rue des Précurseurs" at bounding box center [335, 546] width 73 height 39
drag, startPoint x: 299, startPoint y: 535, endPoint x: 586, endPoint y: 573, distance: 289.7
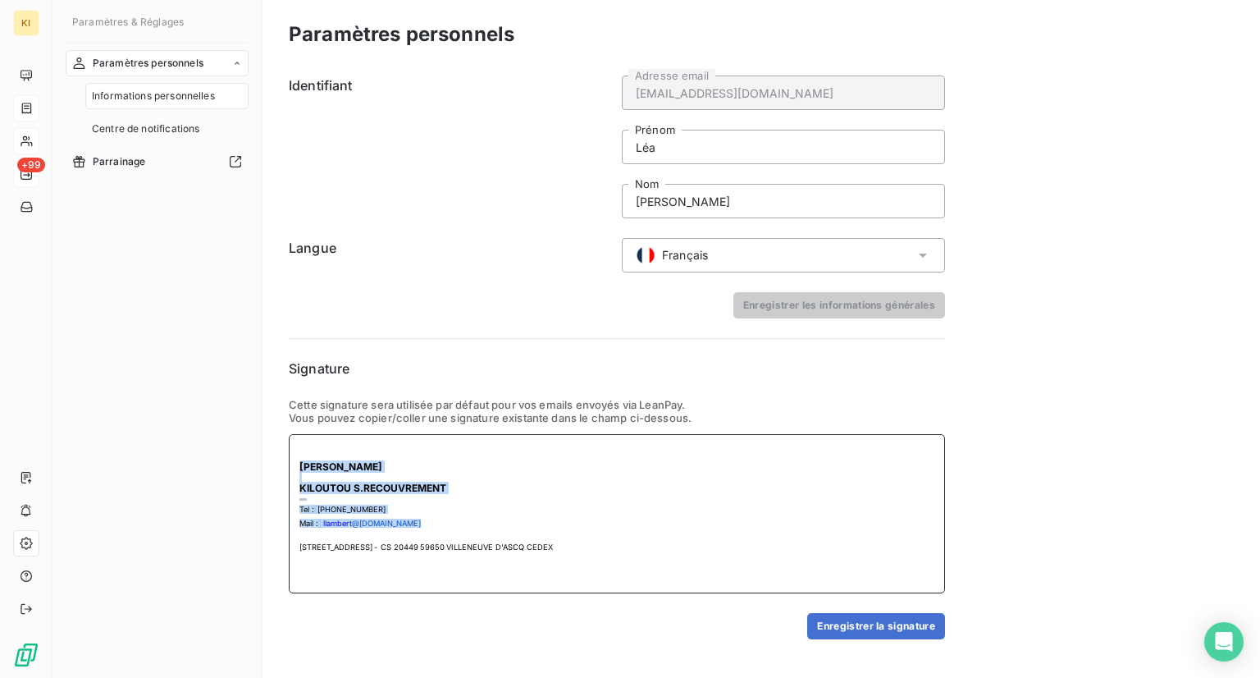
click at [586, 573] on div "Léa LAMBERT KILOUTOU S.RECOUVREMENT Tel : +33 3 28 32 66 27 Mail : llambert @ki…" at bounding box center [616, 521] width 635 height 121
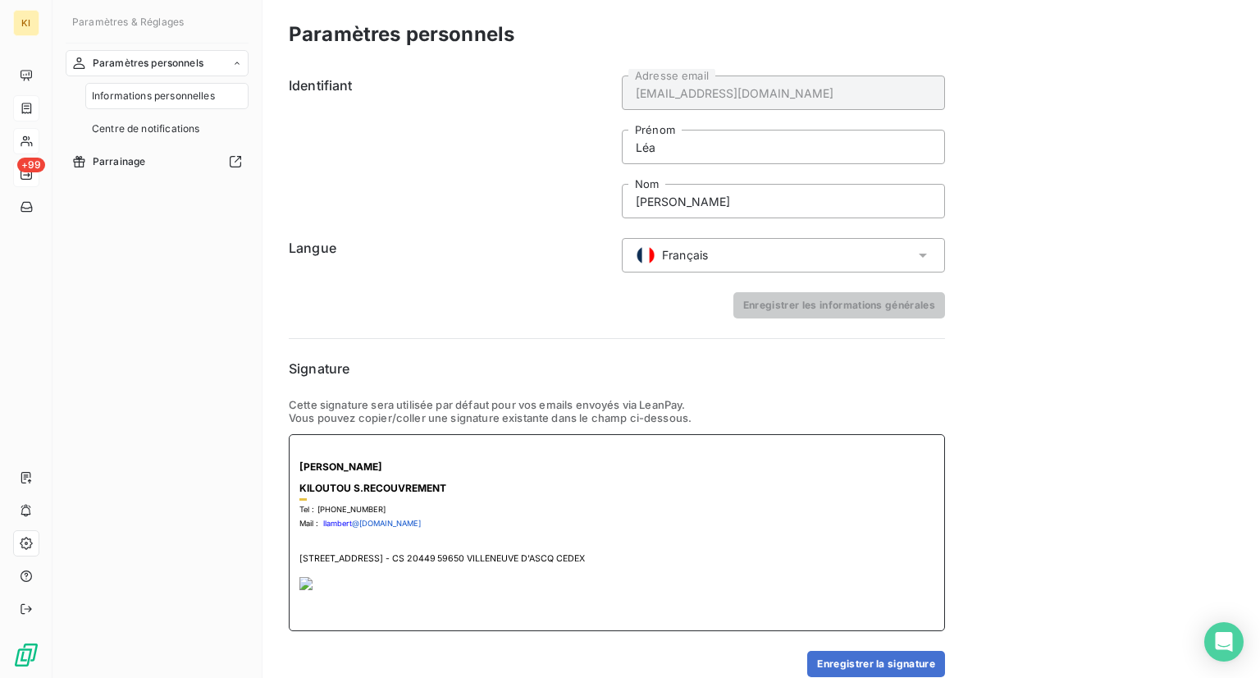
click at [305, 540] on td at bounding box center [442, 537] width 286 height 21
click at [305, 541] on td at bounding box center [442, 537] width 286 height 21
click at [300, 558] on span "1 rue des Précurseurs" at bounding box center [341, 558] width 84 height 11
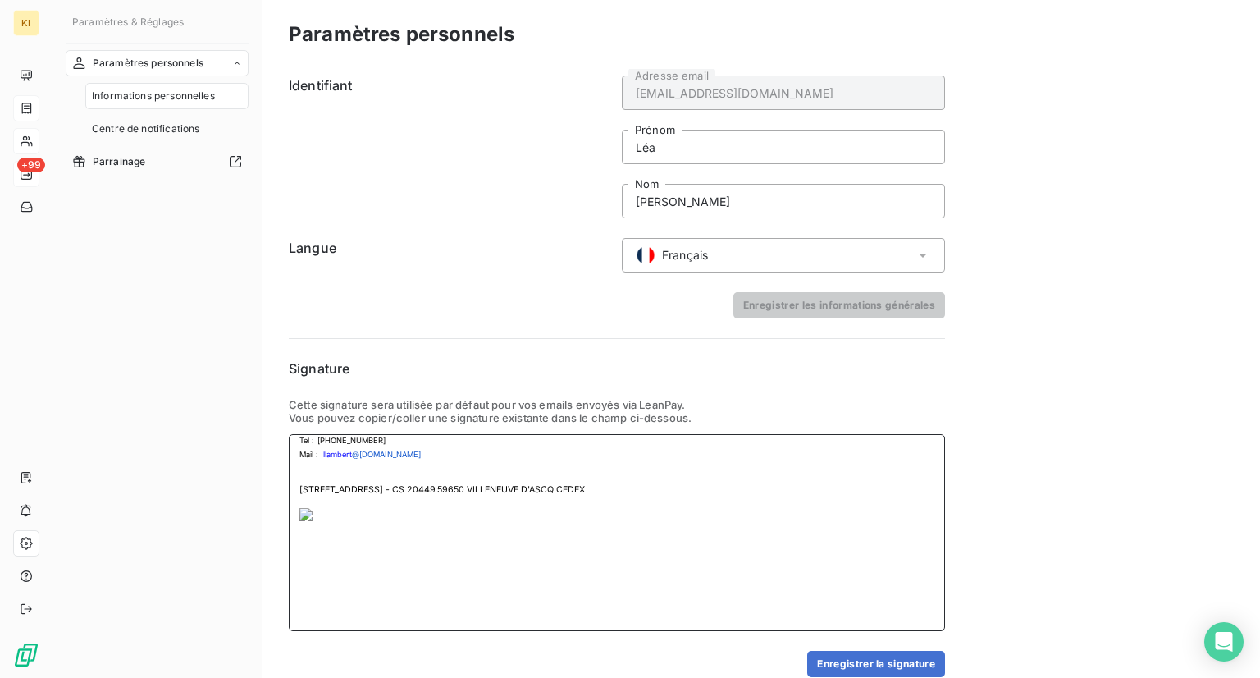
scroll to position [69, 0]
click at [385, 608] on div "Léa LAMBERT KILOUTOU S.RECOUVREMENT Tel : +33 3 28 32 66 27 Mail : llambert @ki…" at bounding box center [616, 507] width 635 height 231
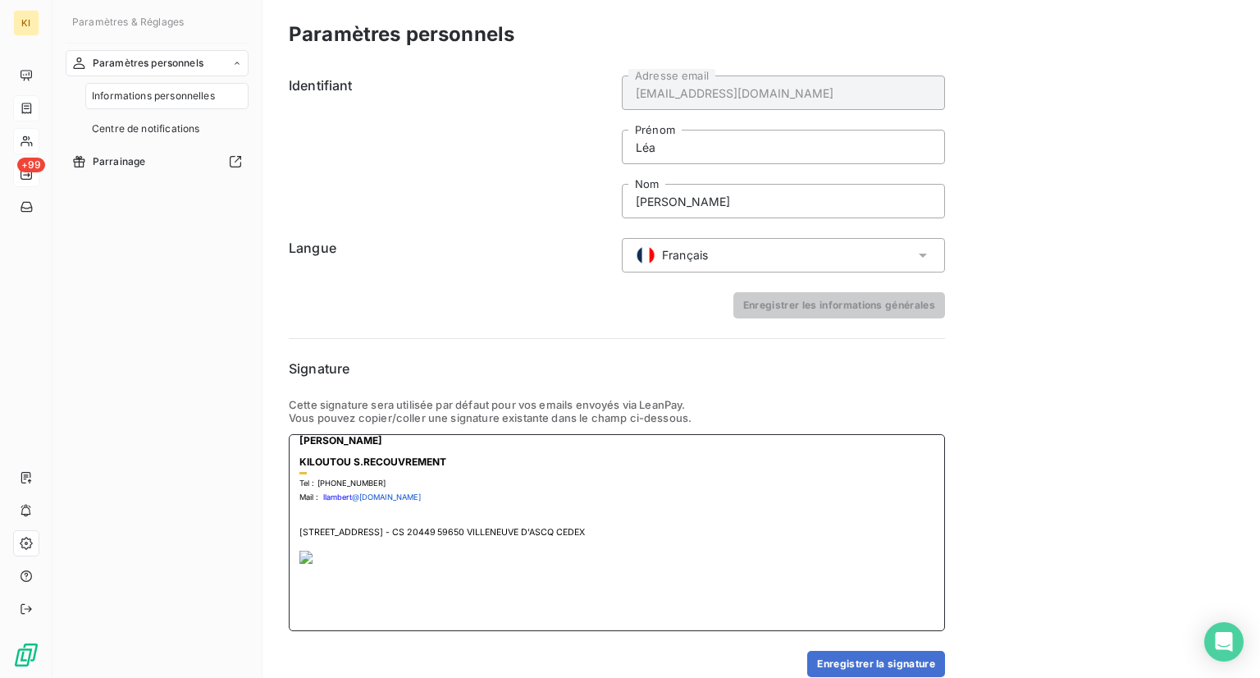
scroll to position [0, 0]
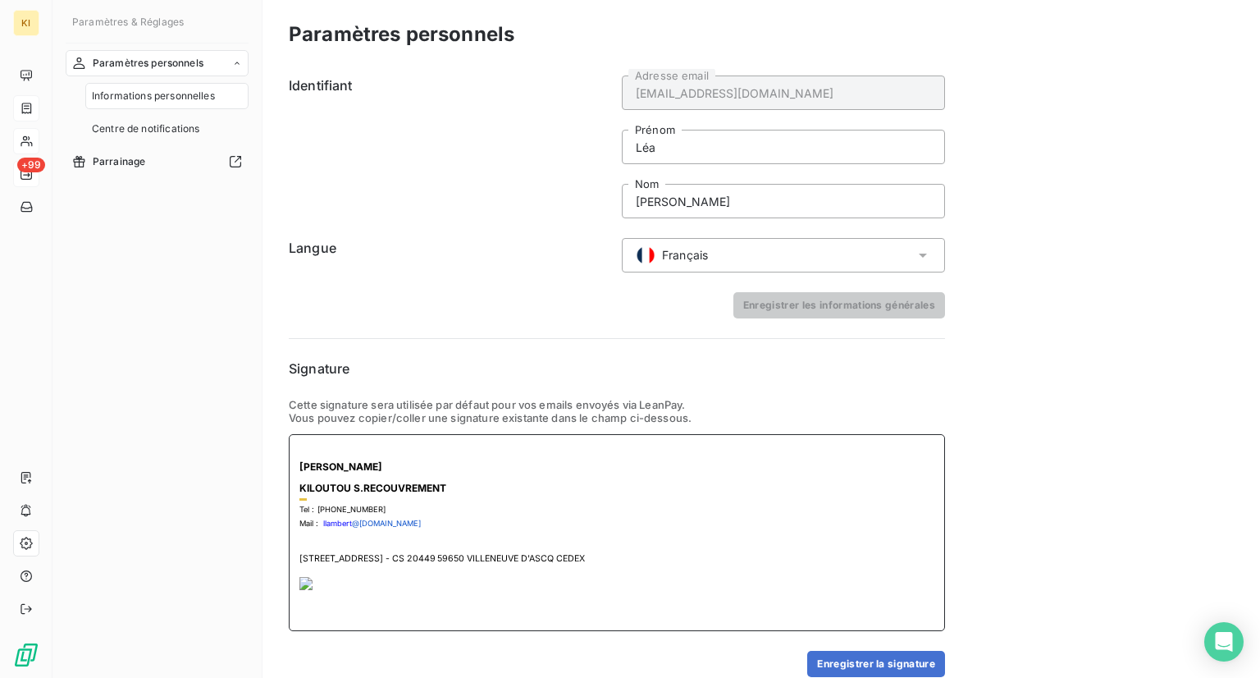
click at [306, 540] on td at bounding box center [442, 537] width 286 height 21
click at [299, 555] on span "1 rue des Précurseurs" at bounding box center [341, 558] width 84 height 11
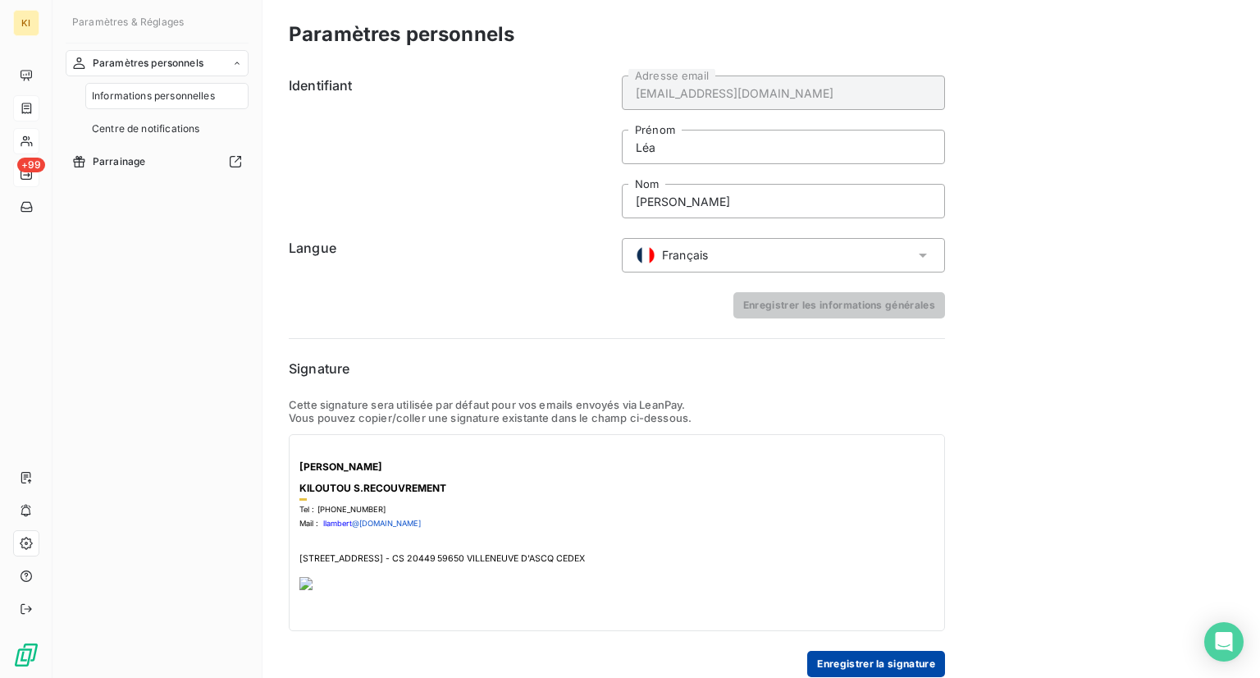
click at [837, 662] on button "Enregistrer la signature" at bounding box center [876, 664] width 138 height 26
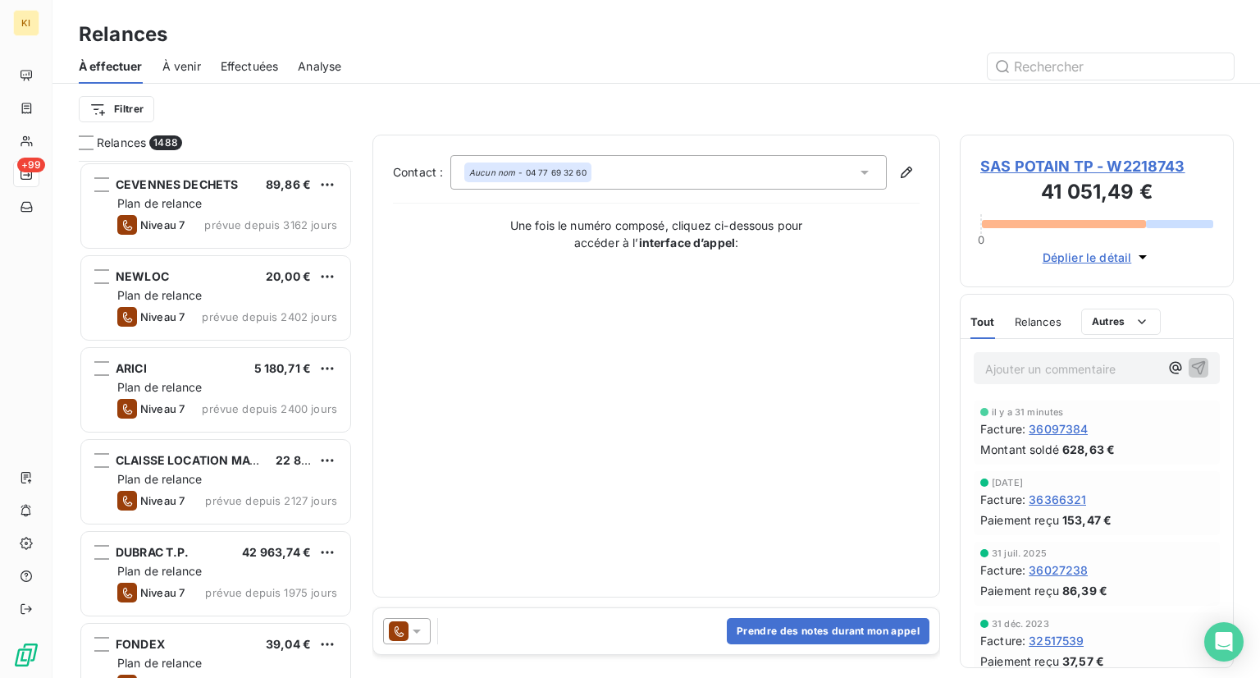
scroll to position [504, 261]
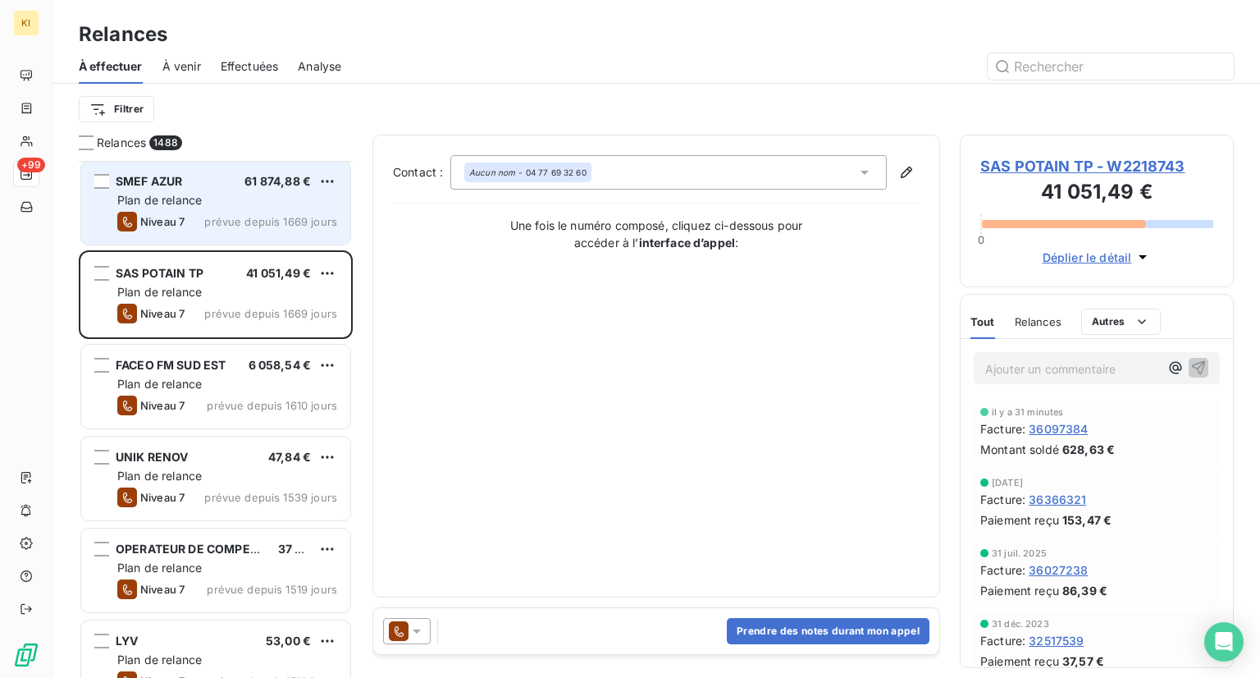
click at [230, 208] on div "SMEF AZUR 61 874,88 € Plan de relance Niveau 7 prévue depuis 1669 jours" at bounding box center [215, 203] width 269 height 84
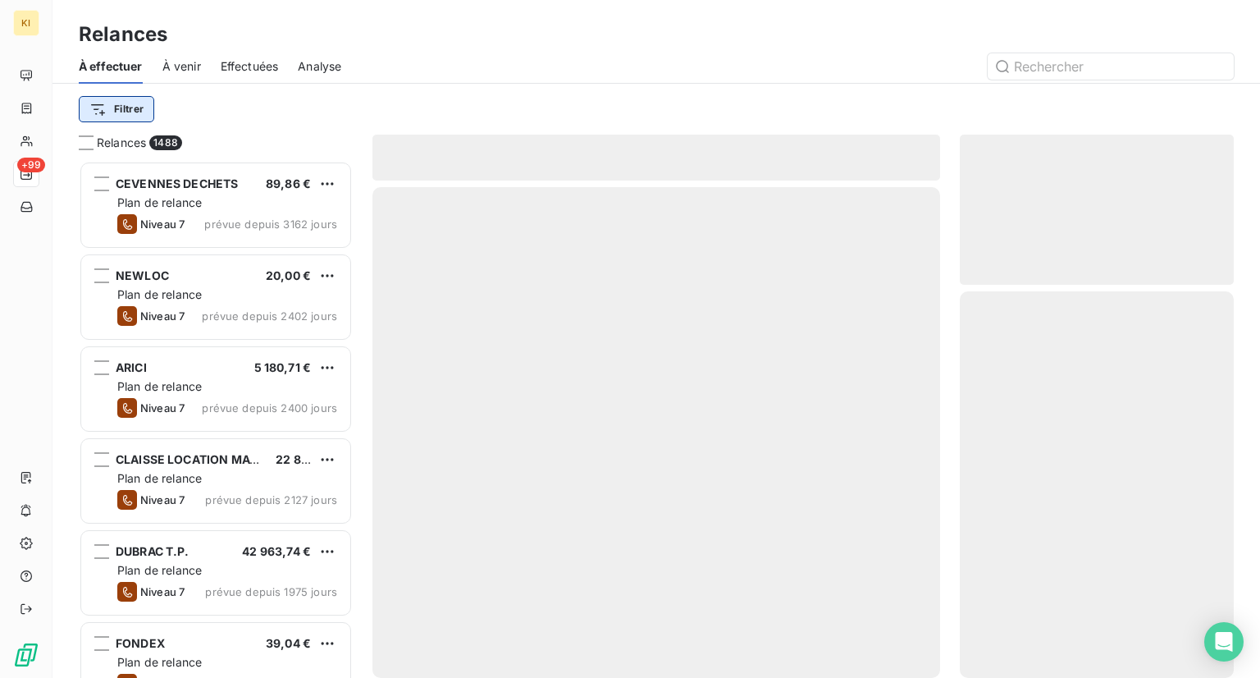
click at [109, 111] on html "KI +99 Relances À effectuer À venir Effectuées Analyse Filtrer Relances 1488 CE…" at bounding box center [630, 339] width 1260 height 678
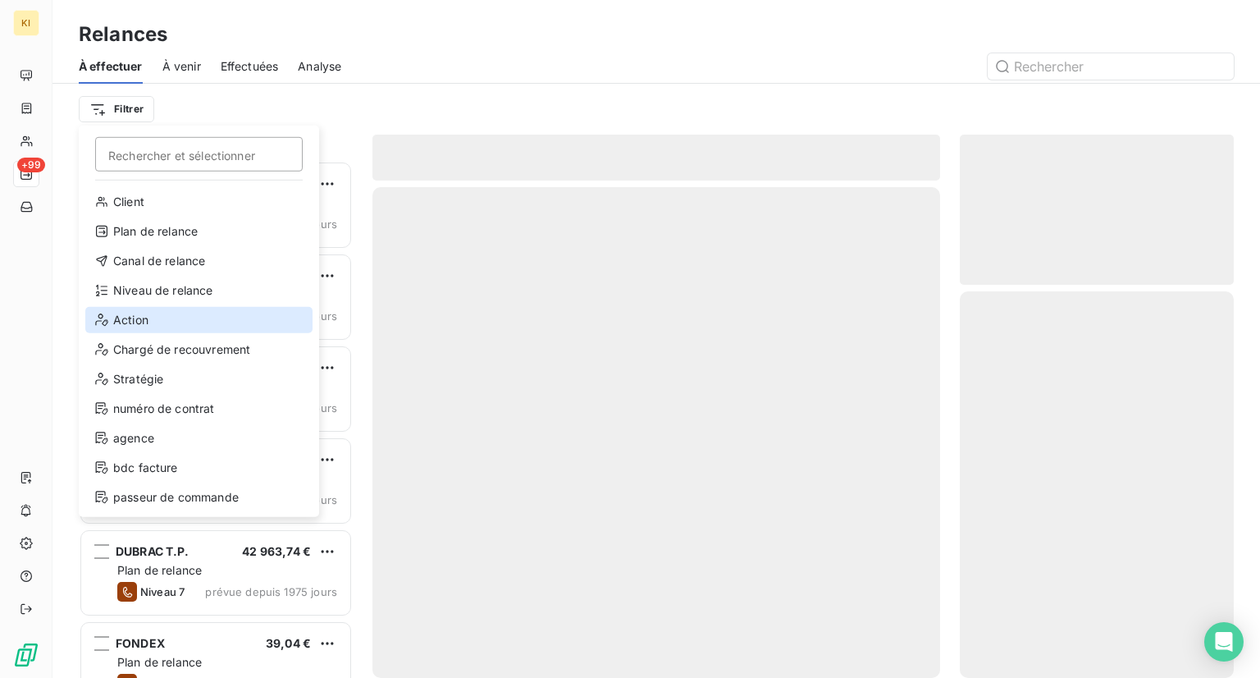
click at [174, 331] on div "Action" at bounding box center [198, 320] width 227 height 26
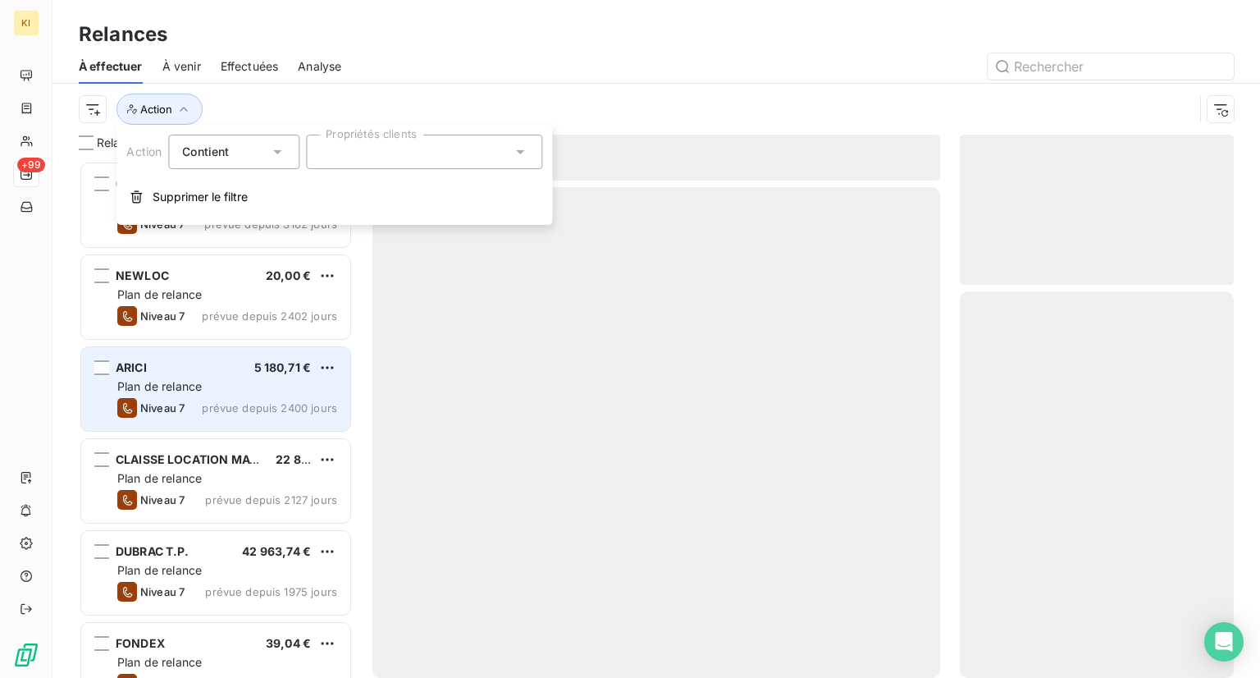
click at [179, 353] on div "ARICI 5 180,71 € Plan de relance Niveau 7 prévue depuis 2400 jours" at bounding box center [215, 389] width 269 height 84
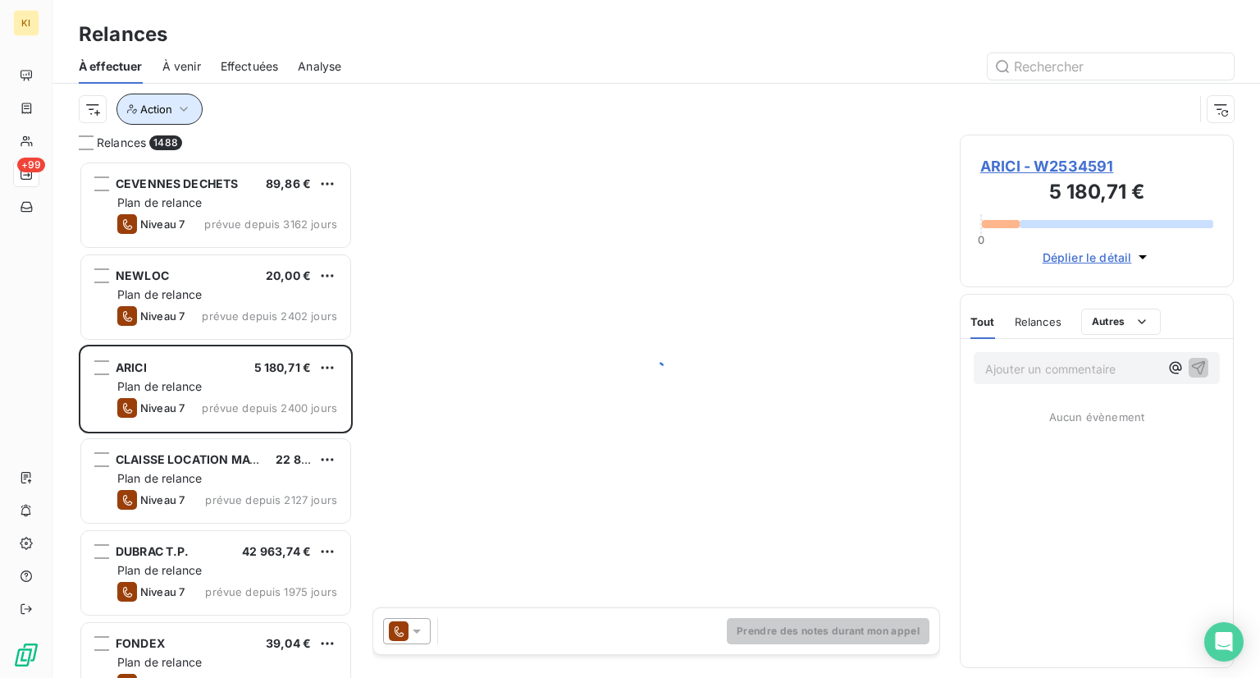
click at [145, 107] on span "Action" at bounding box center [156, 109] width 32 height 13
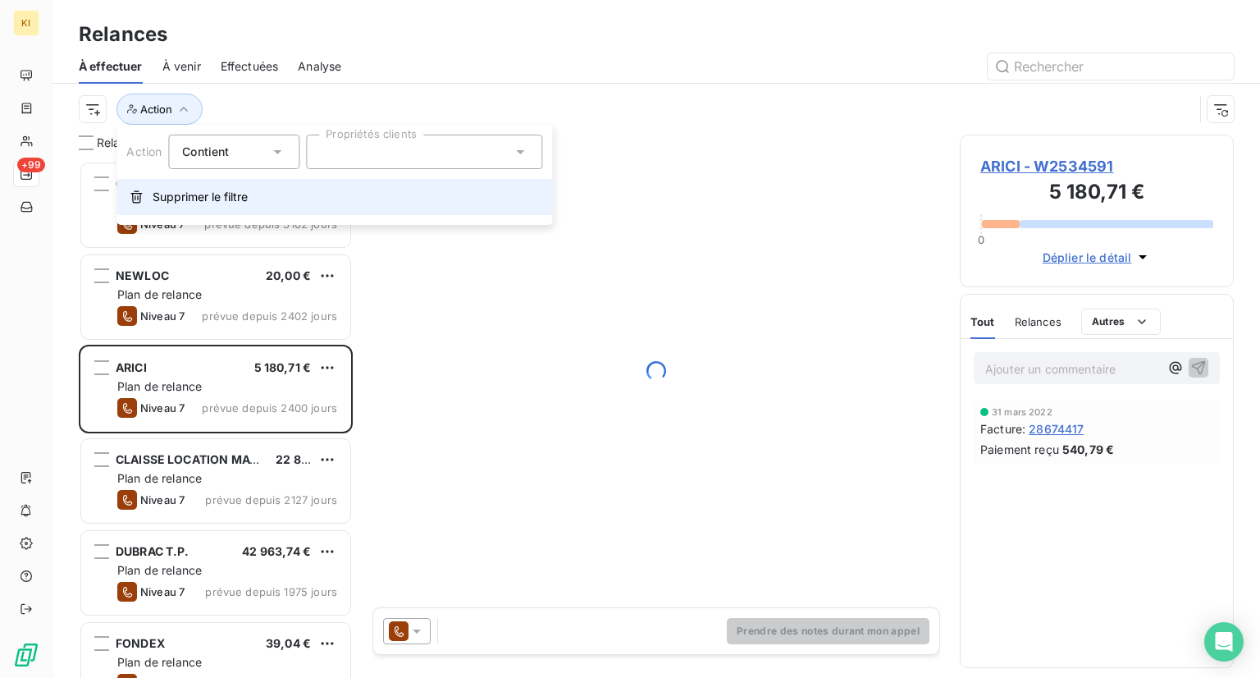
click at [209, 195] on span "Supprimer le filtre" at bounding box center [200, 197] width 95 height 16
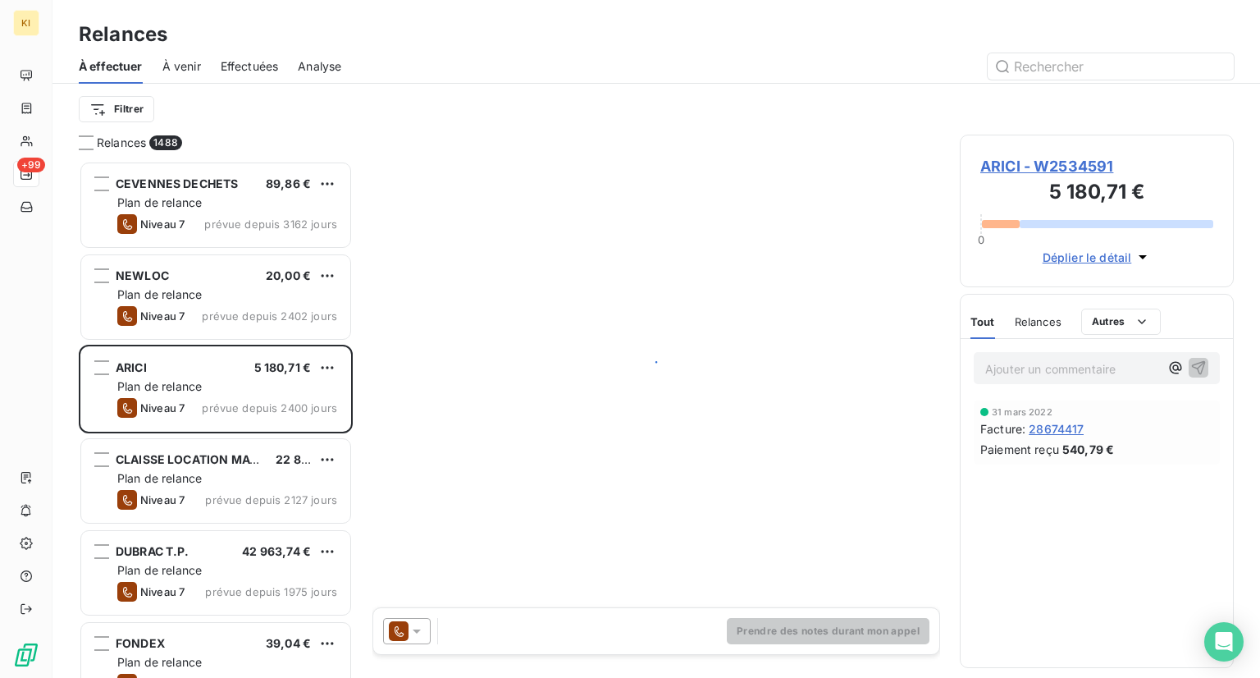
click at [136, 123] on div "Filtrer" at bounding box center [656, 109] width 1155 height 31
click at [141, 111] on html "KI +99 Relances À effectuer À venir Effectuées Analyse Filtrer Relances 1488 CE…" at bounding box center [630, 339] width 1260 height 678
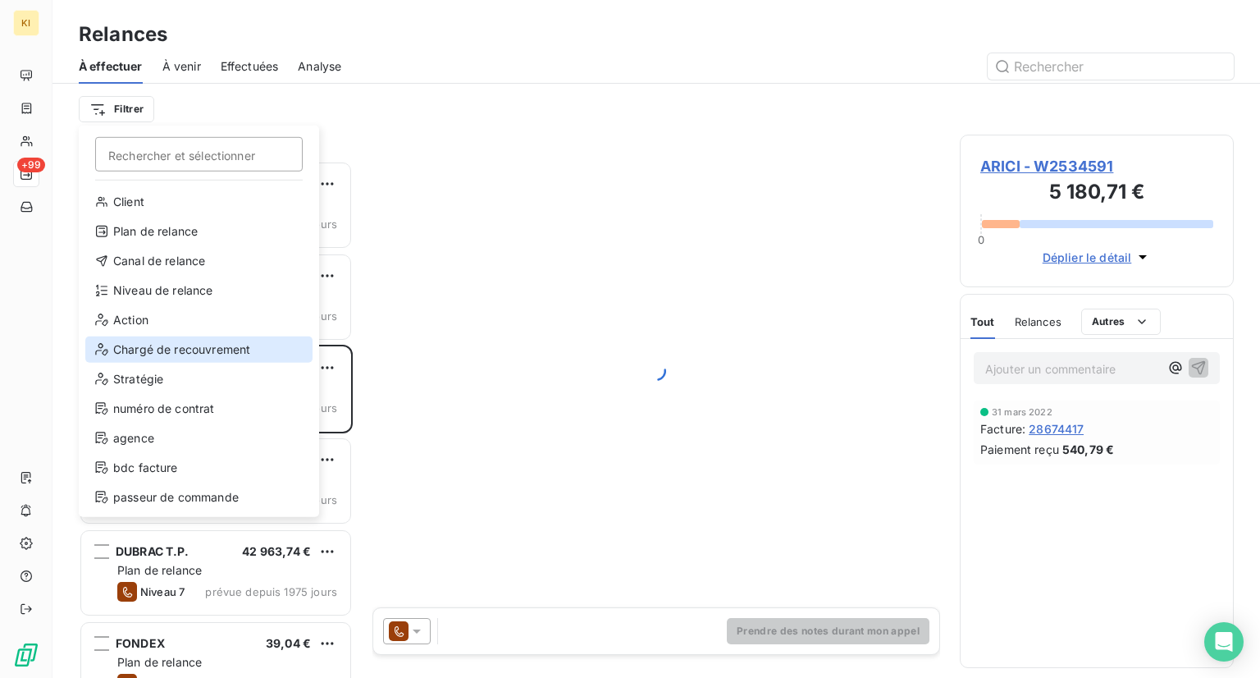
click at [171, 351] on div "Chargé de recouvrement" at bounding box center [198, 349] width 227 height 26
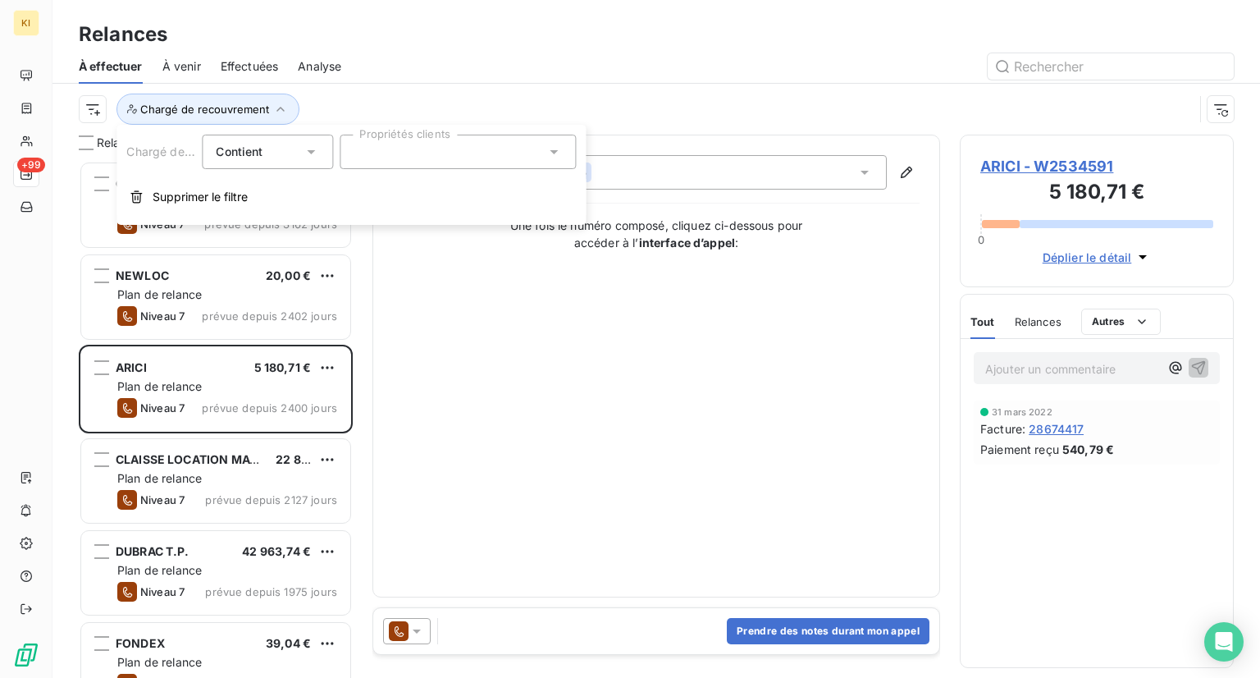
click at [354, 157] on input "text" at bounding box center [360, 151] width 13 height 15
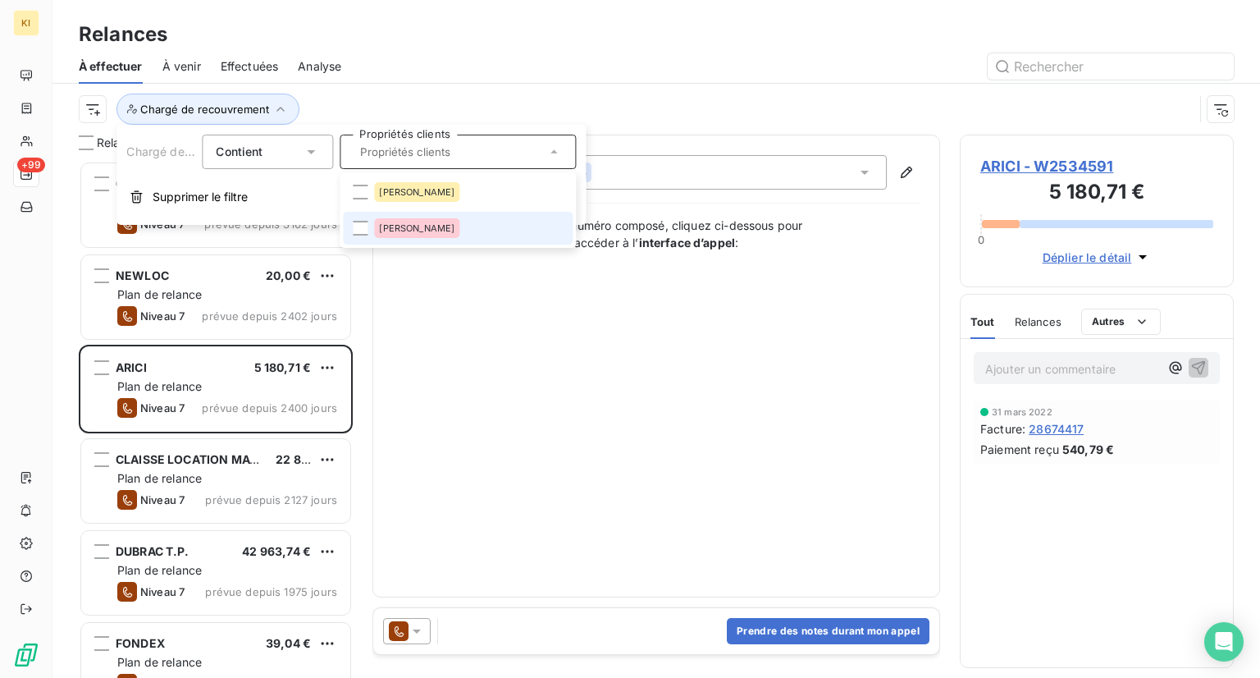
click at [388, 226] on span "[PERSON_NAME]" at bounding box center [416, 228] width 75 height 10
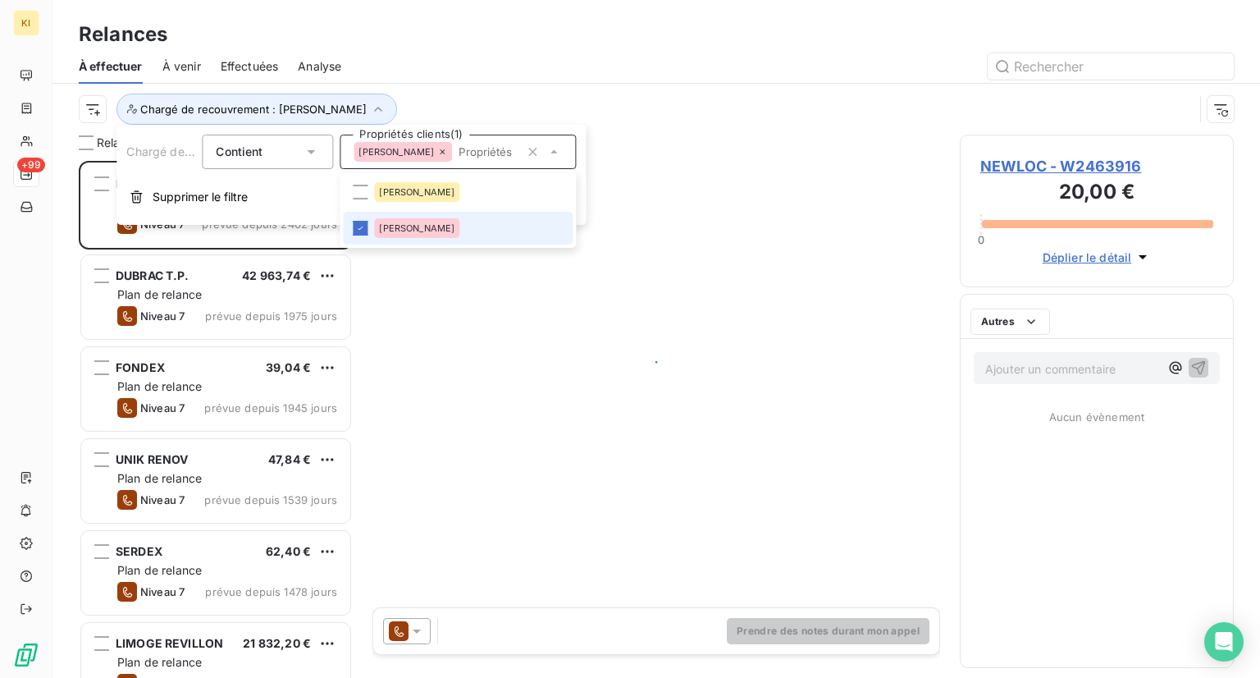
scroll to position [504, 261]
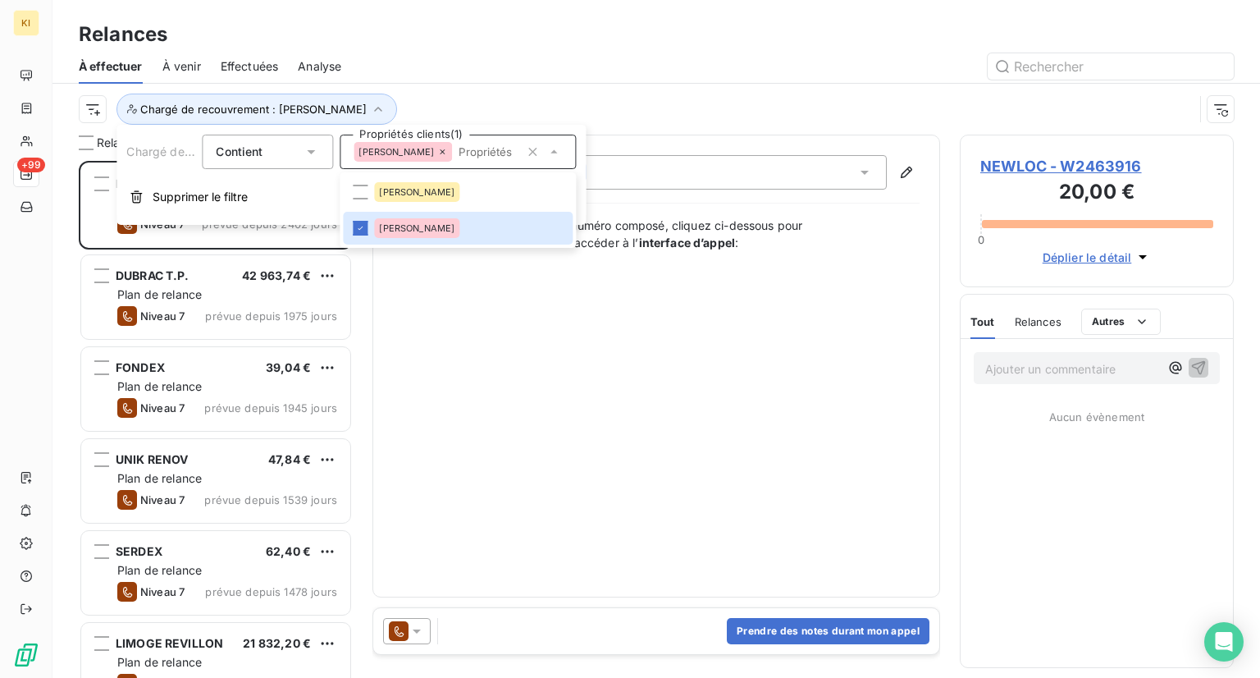
click at [666, 97] on div "Chargé de recouvrement : [PERSON_NAME]" at bounding box center [636, 109] width 1115 height 31
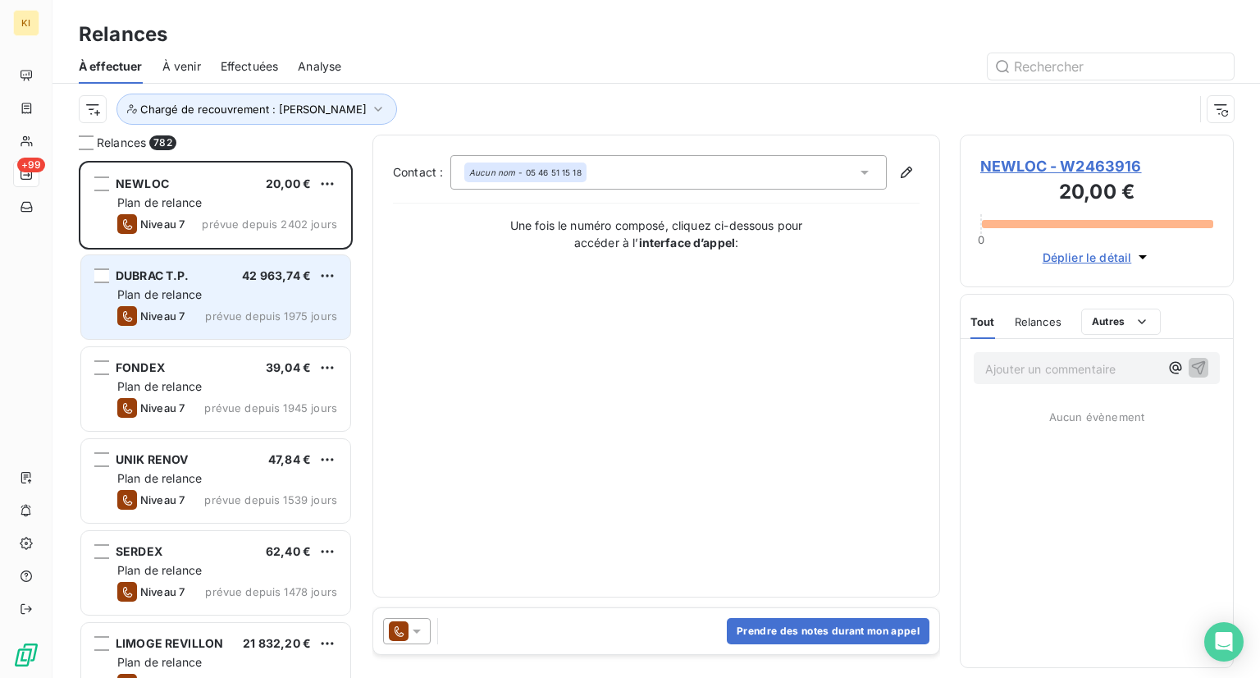
click at [183, 290] on span "Plan de relance" at bounding box center [159, 294] width 85 height 14
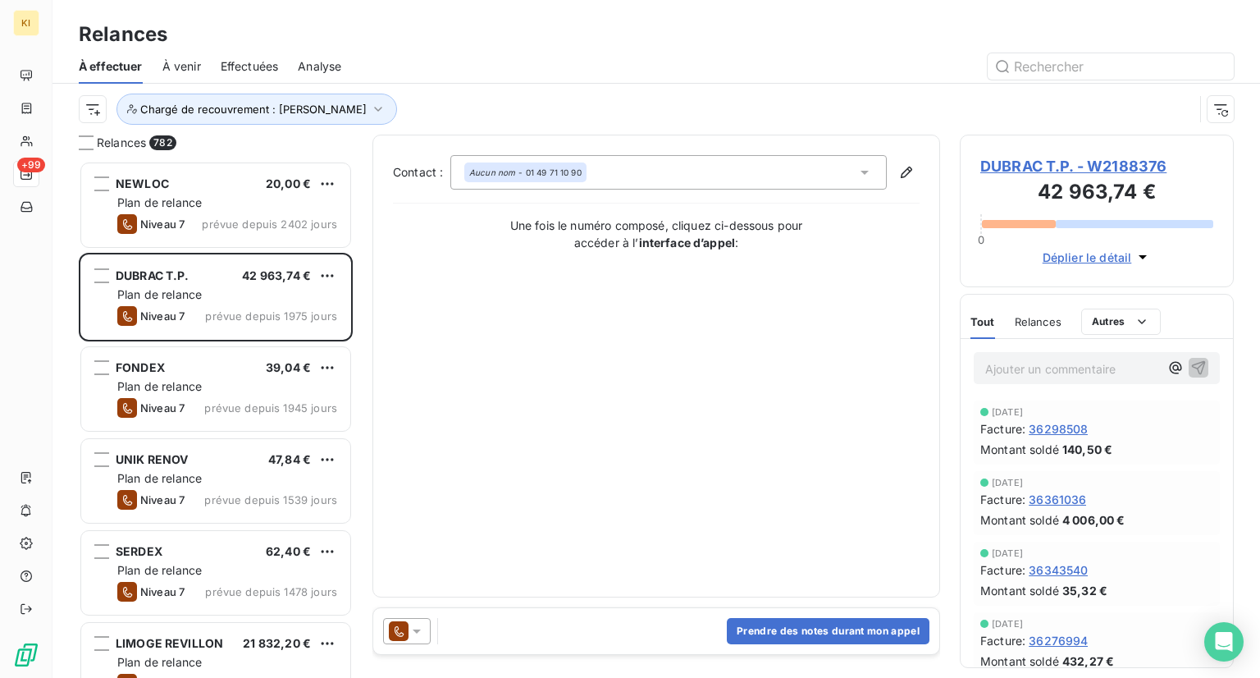
click at [220, 148] on div "Relances 782" at bounding box center [216, 143] width 274 height 16
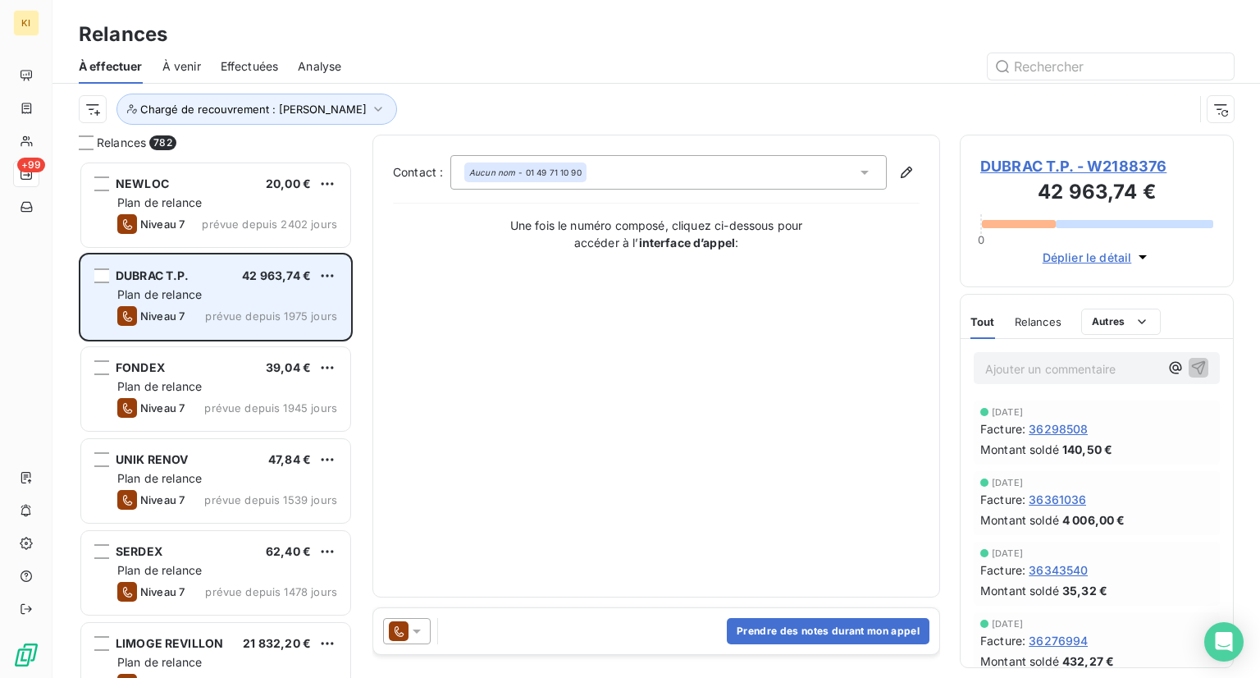
click at [248, 298] on div "Plan de relance" at bounding box center [227, 294] width 220 height 16
click at [226, 302] on div "Plan de relance" at bounding box center [227, 294] width 220 height 16
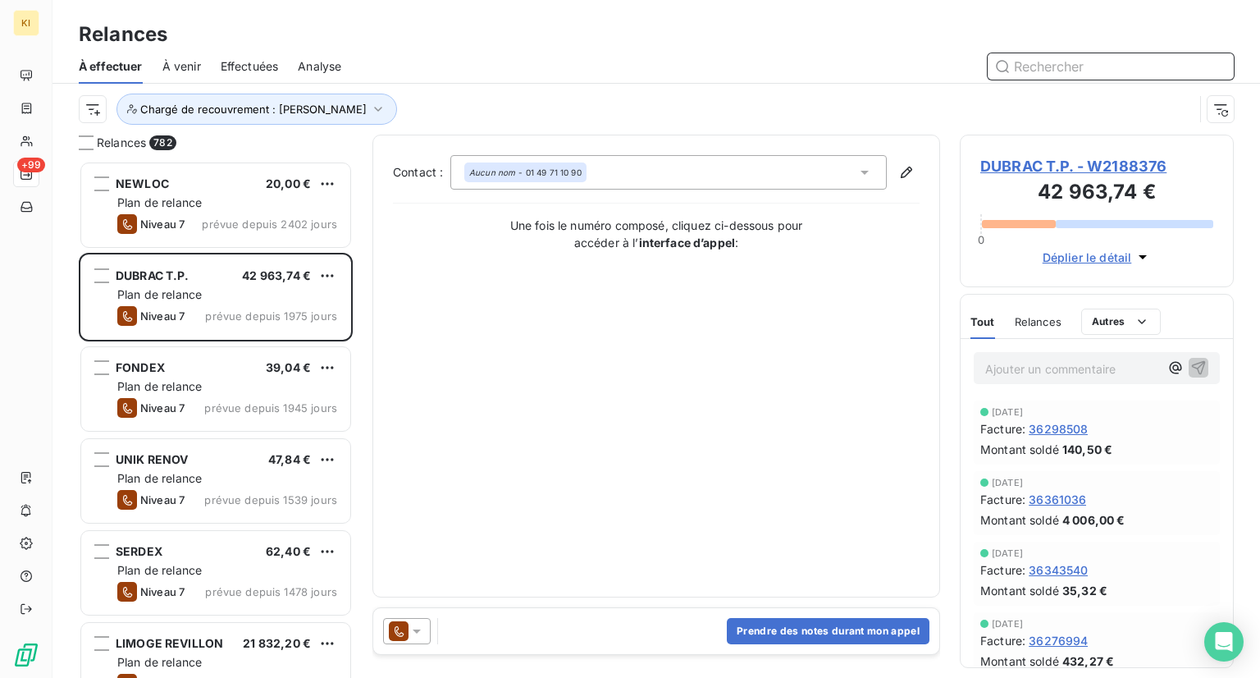
click at [1040, 66] on input "text" at bounding box center [1111, 66] width 246 height 26
paste input "W21845410"
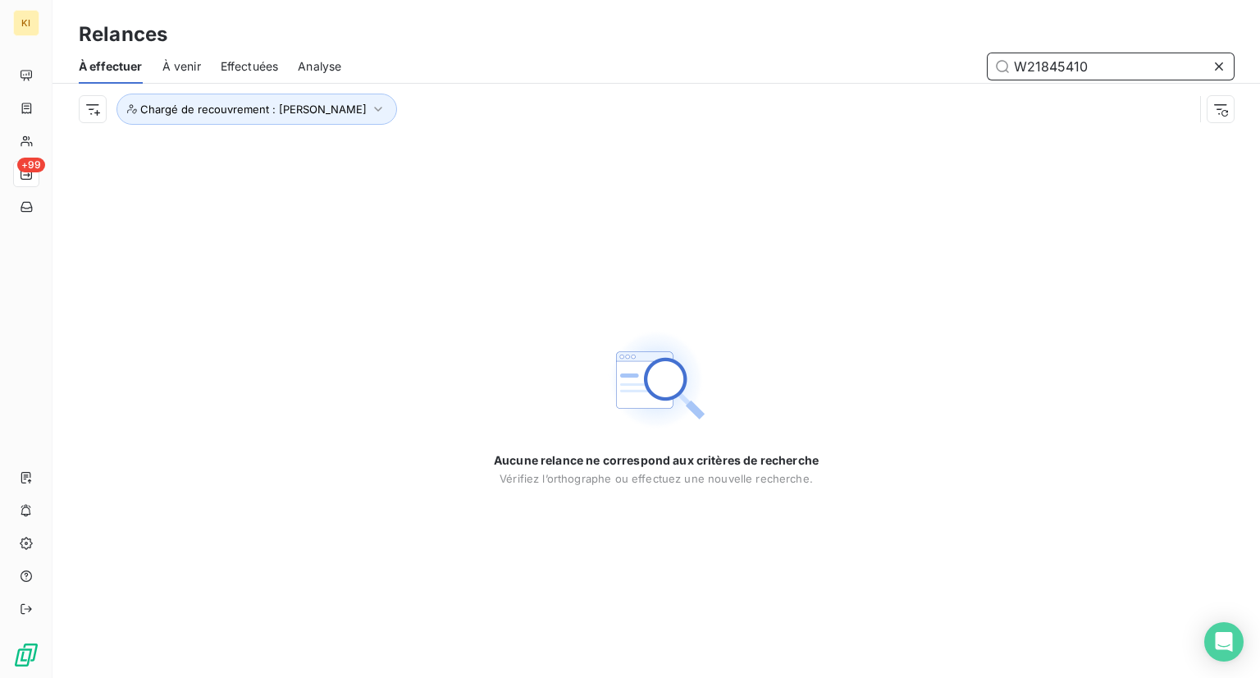
drag, startPoint x: 1096, startPoint y: 63, endPoint x: 958, endPoint y: 58, distance: 137.9
click at [958, 58] on div "W21845410" at bounding box center [797, 66] width 873 height 26
paste input "text"
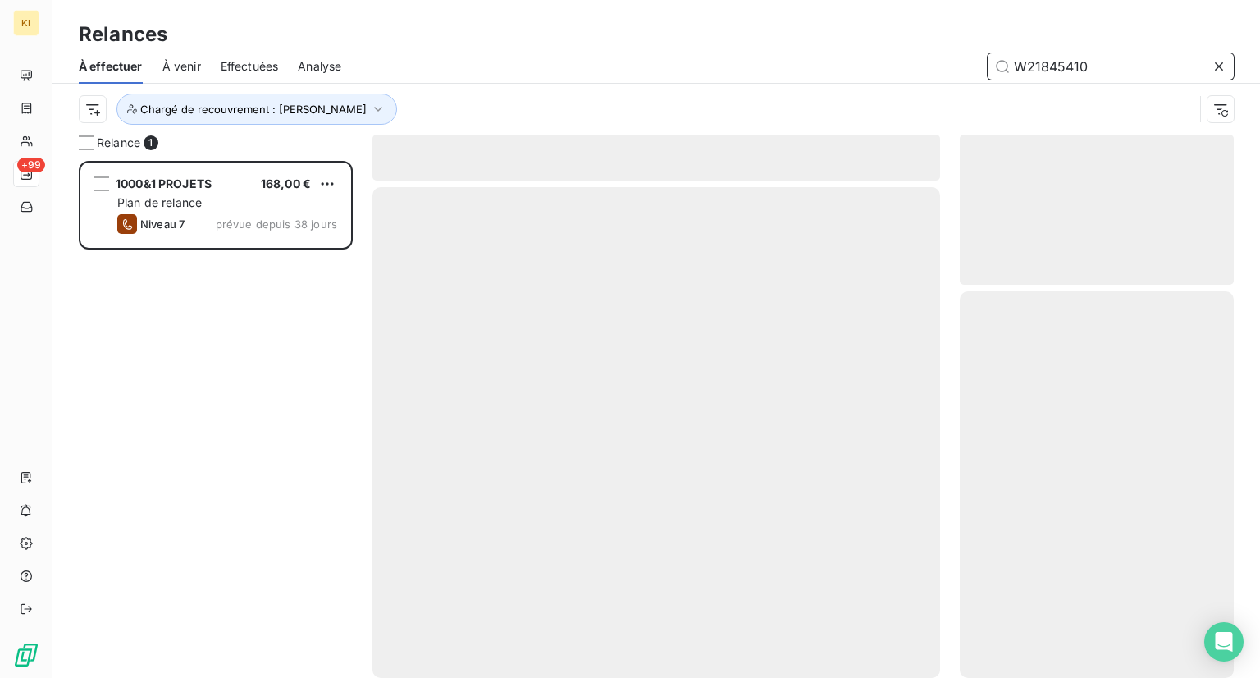
scroll to position [504, 261]
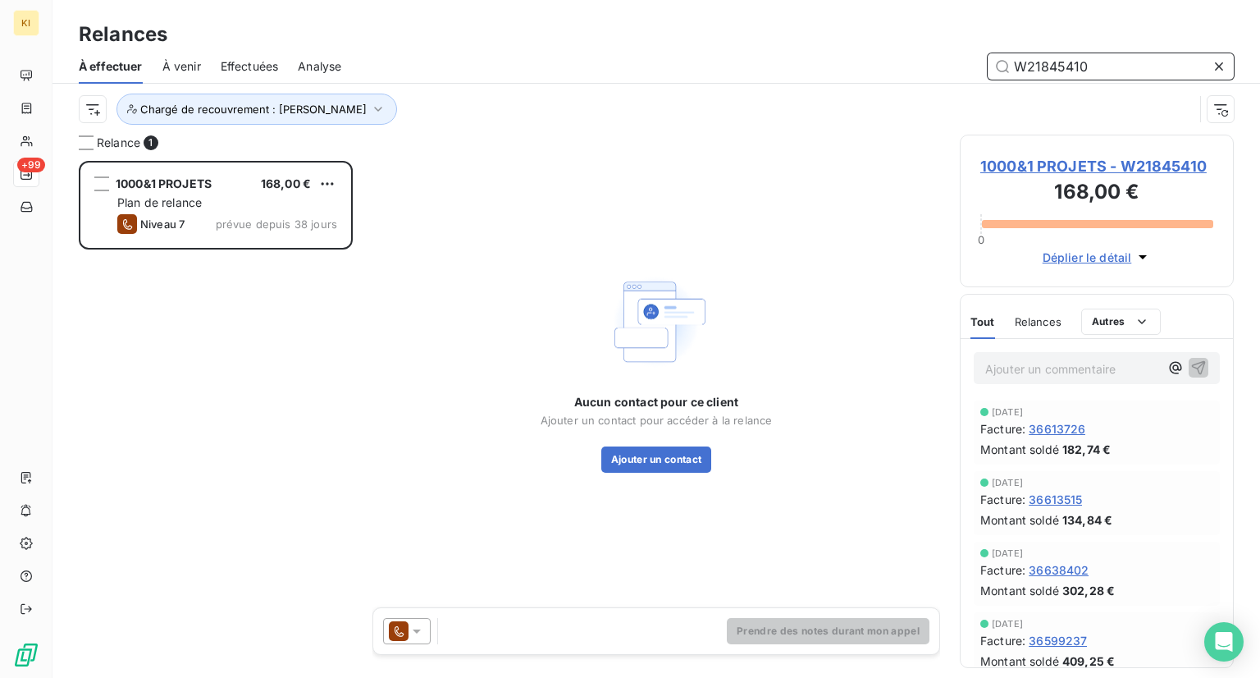
type input "W21845410"
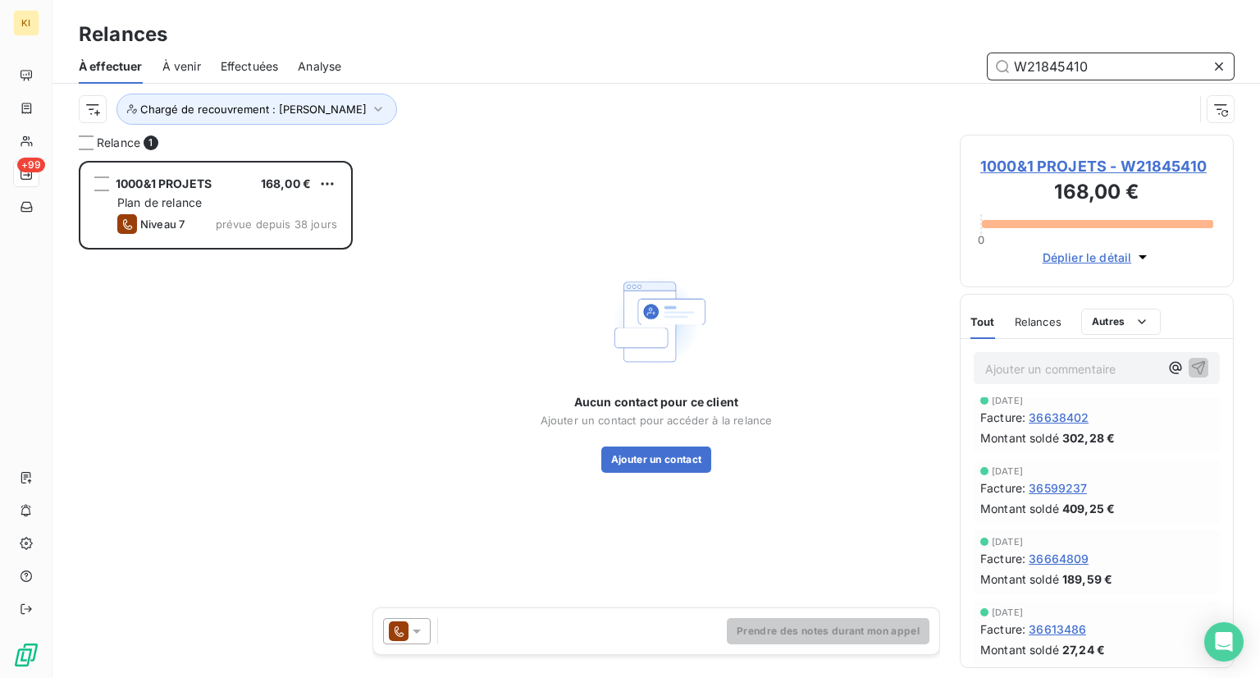
scroll to position [0, 0]
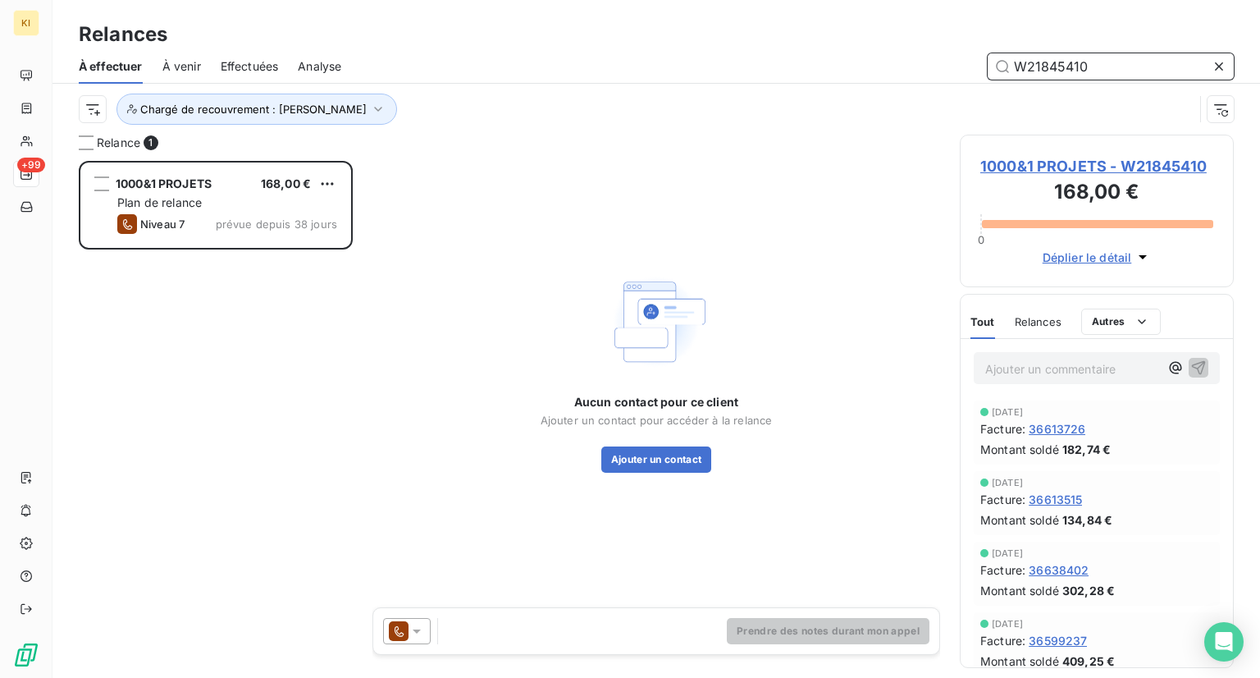
click at [1053, 320] on span "Relances" at bounding box center [1038, 321] width 47 height 13
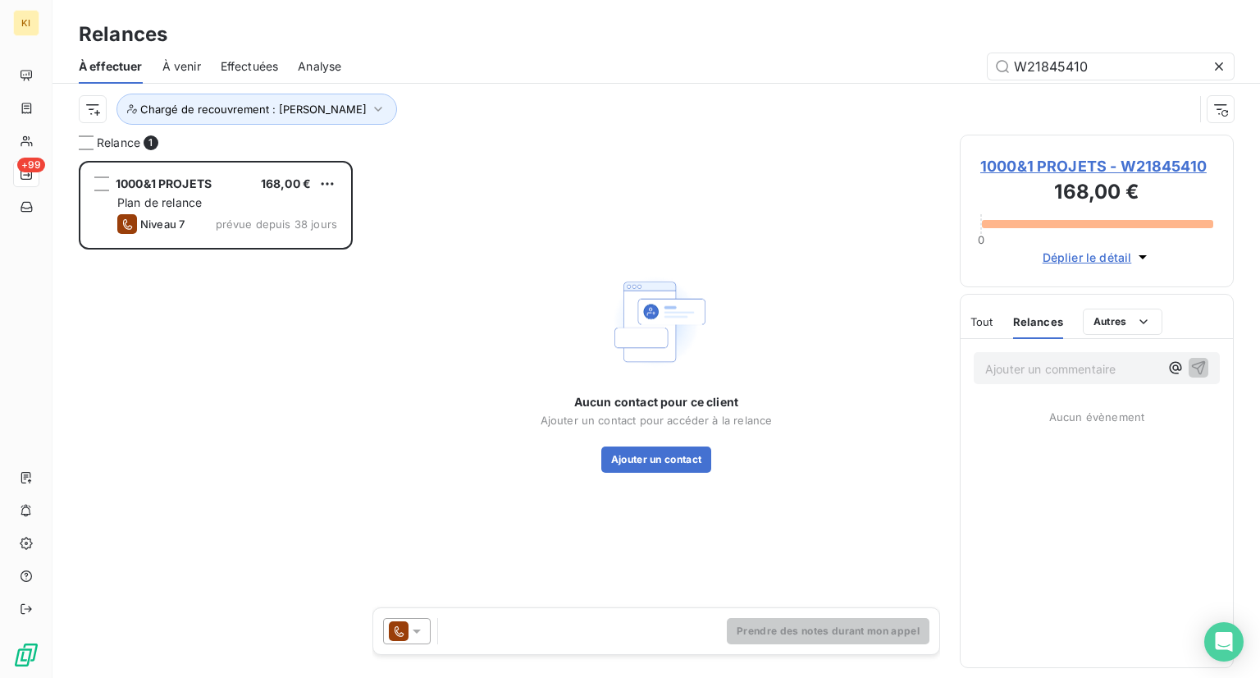
click at [995, 322] on div "Tout Relances Autres" at bounding box center [1067, 321] width 192 height 34
click at [972, 333] on div "Tout" at bounding box center [982, 321] width 23 height 34
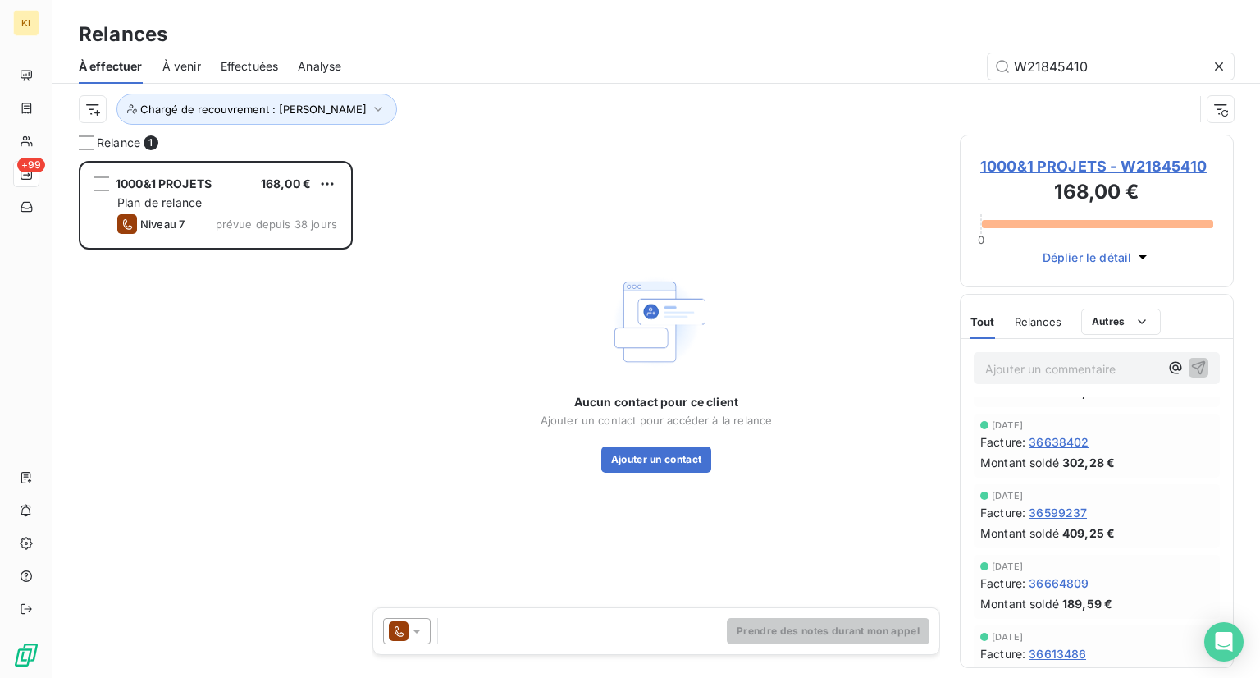
scroll to position [153, 0]
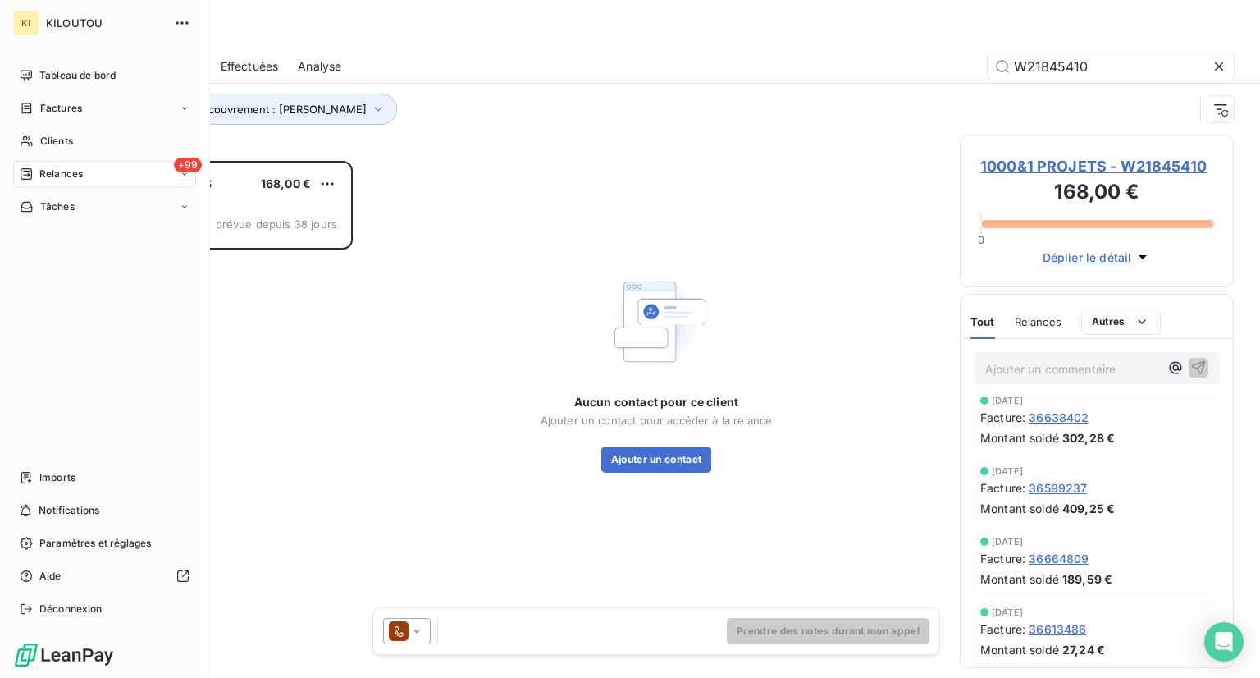
click at [53, 175] on span "Relances" at bounding box center [60, 174] width 43 height 15
click at [95, 204] on div "À effectuer" at bounding box center [114, 207] width 163 height 26
